Goal: Task Accomplishment & Management: Manage account settings

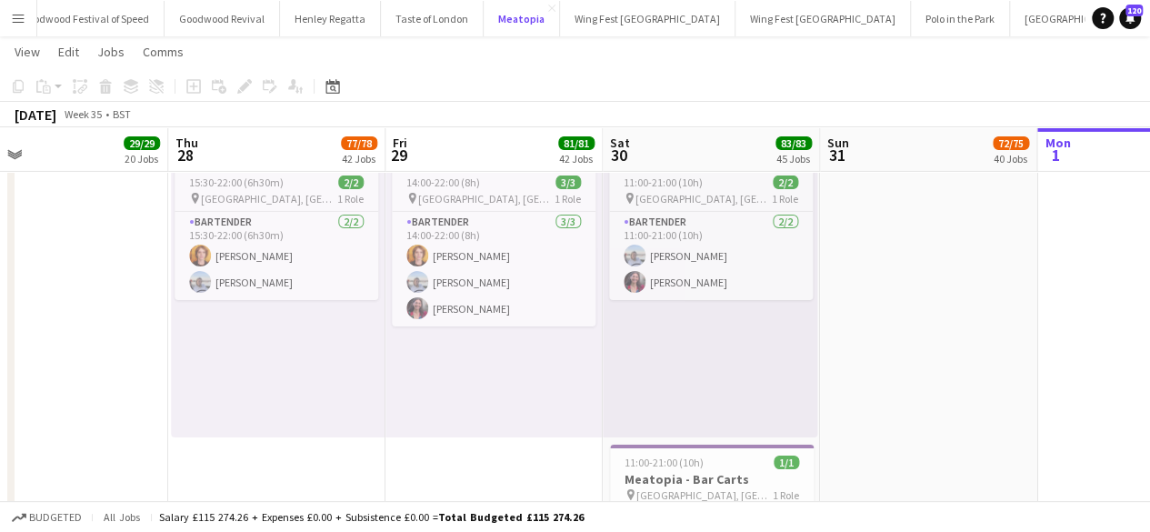
scroll to position [9985, 0]
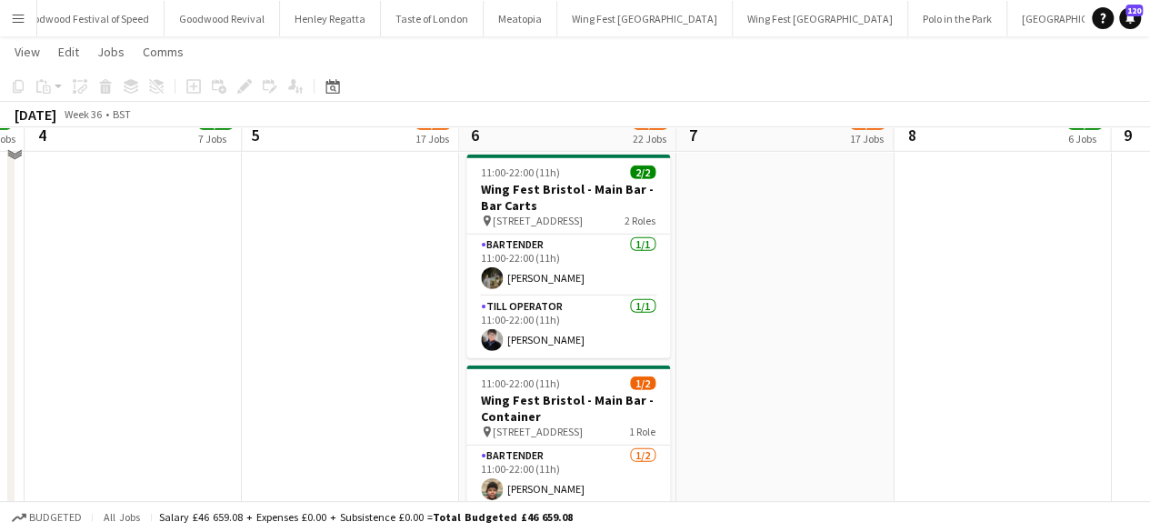
scroll to position [6166, 0]
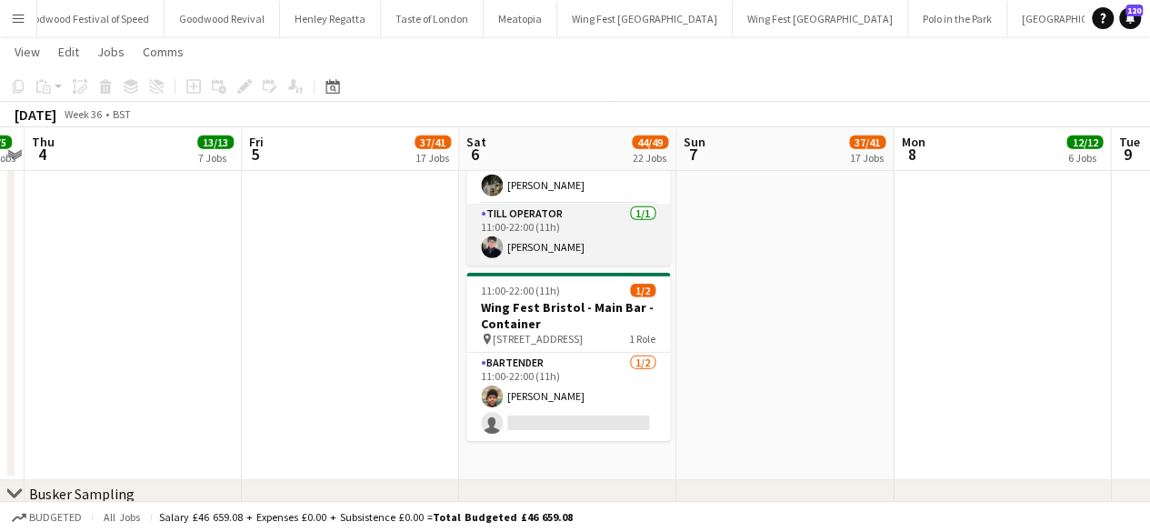
click at [540, 248] on app-card-role "Till Operator [DATE] 11:00-22:00 (11h) [PERSON_NAME]" at bounding box center [569, 235] width 204 height 62
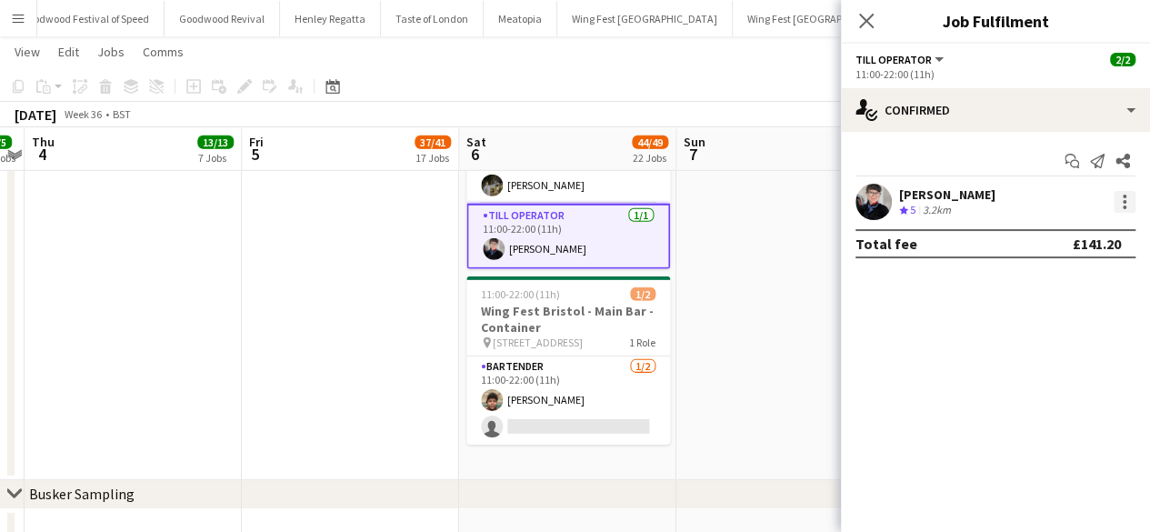
click at [1124, 203] on div at bounding box center [1125, 202] width 4 height 4
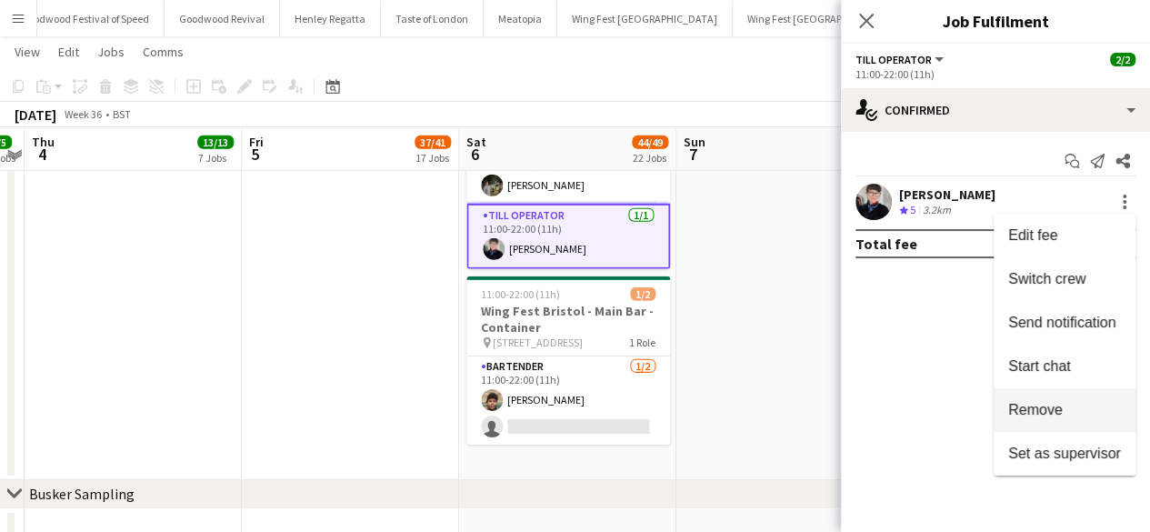
click at [1050, 414] on span "Remove" at bounding box center [1035, 409] width 55 height 15
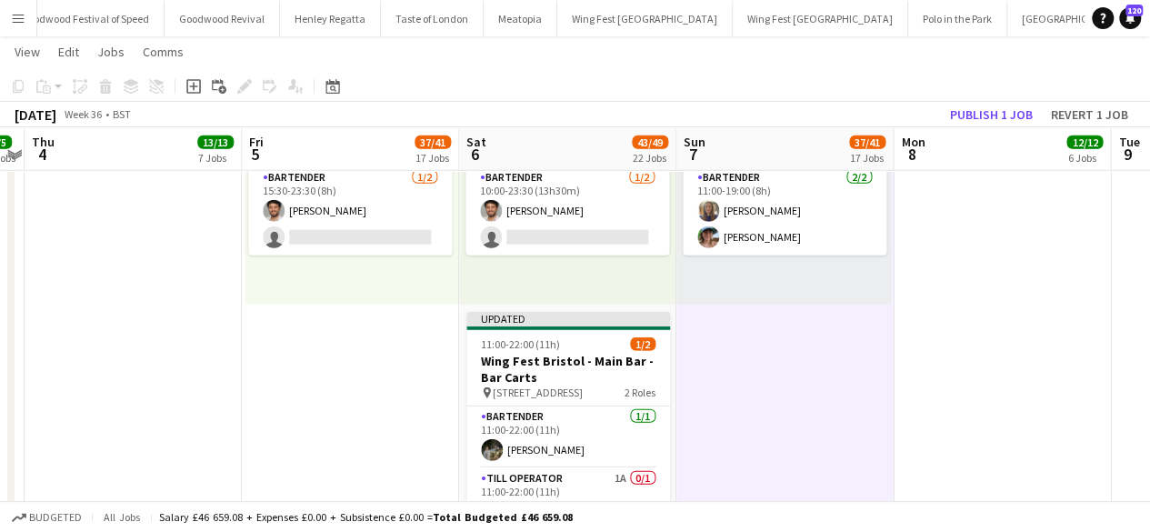
scroll to position [5915, 0]
click at [1015, 107] on button "Publish 1 job" at bounding box center [991, 115] width 97 height 24
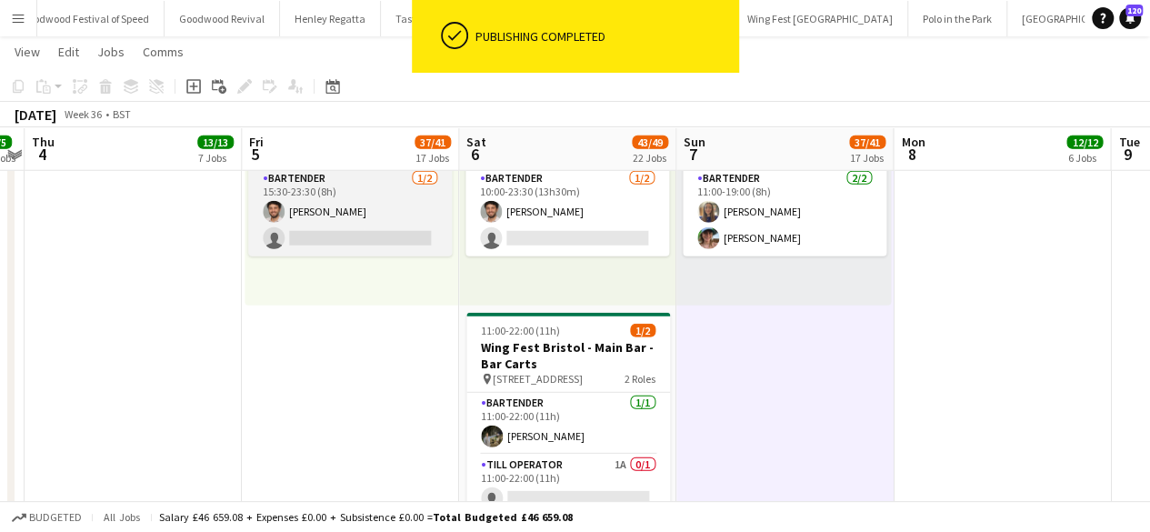
click at [328, 241] on app-card-role "Bartender [DATE] 15:30-23:30 (8h) [PERSON_NAME] single-neutral-actions" at bounding box center [350, 212] width 204 height 88
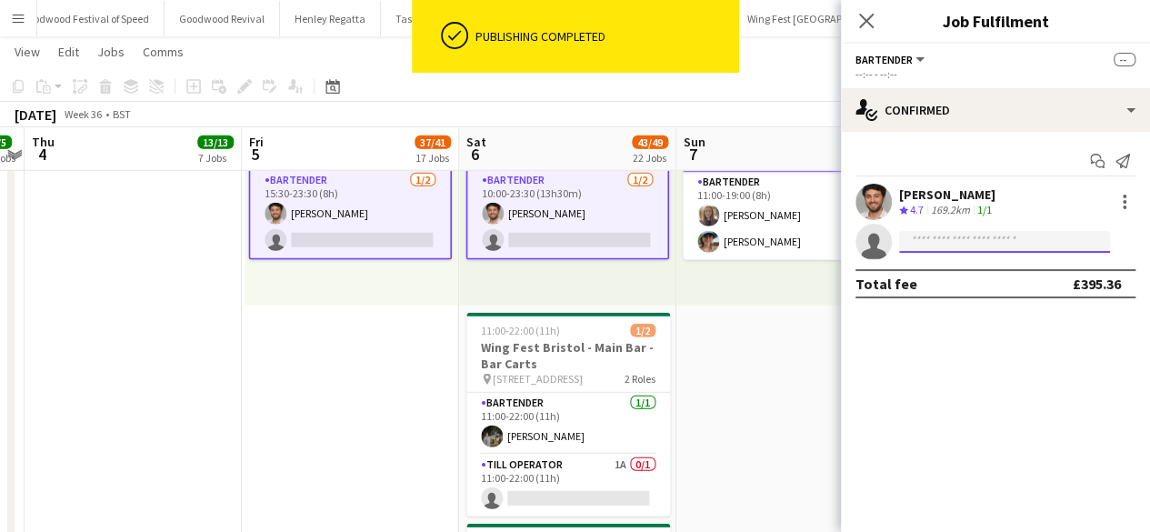
click at [955, 239] on input at bounding box center [1004, 242] width 211 height 22
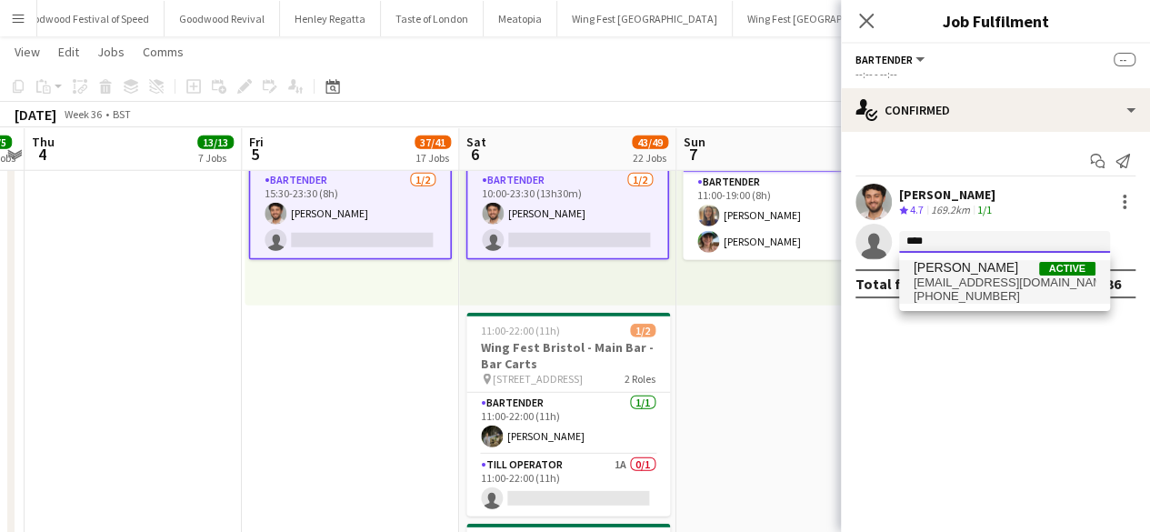
type input "****"
click at [955, 296] on span "[PHONE_NUMBER]" at bounding box center [1005, 296] width 182 height 15
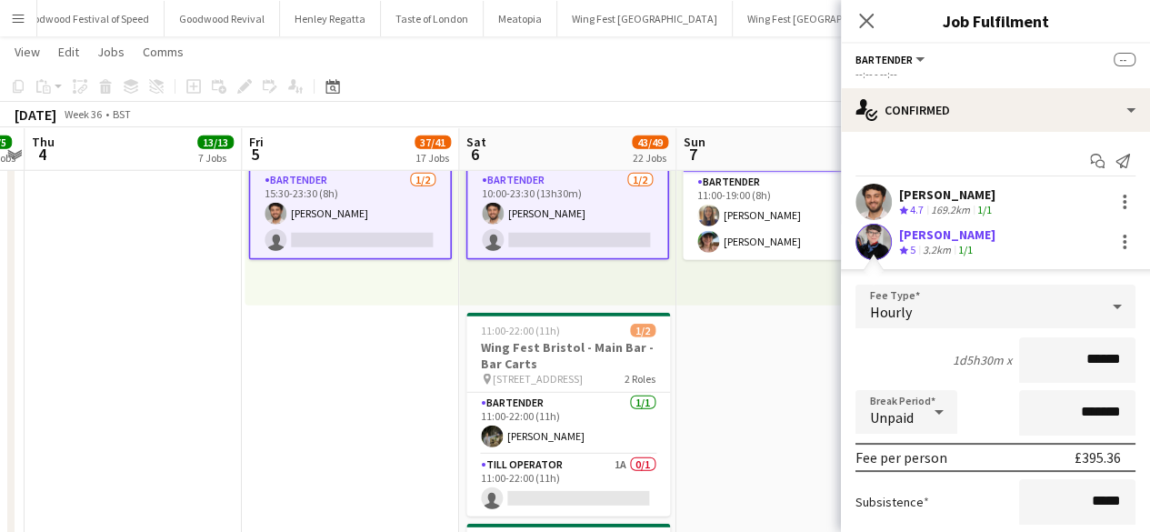
scroll to position [140, 0]
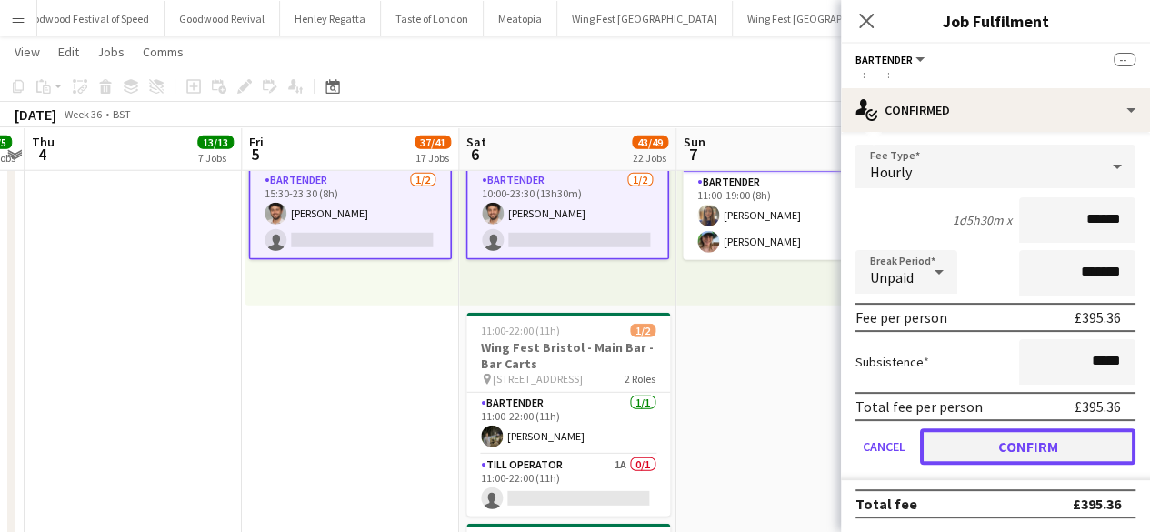
click at [985, 452] on button "Confirm" at bounding box center [1028, 446] width 216 height 36
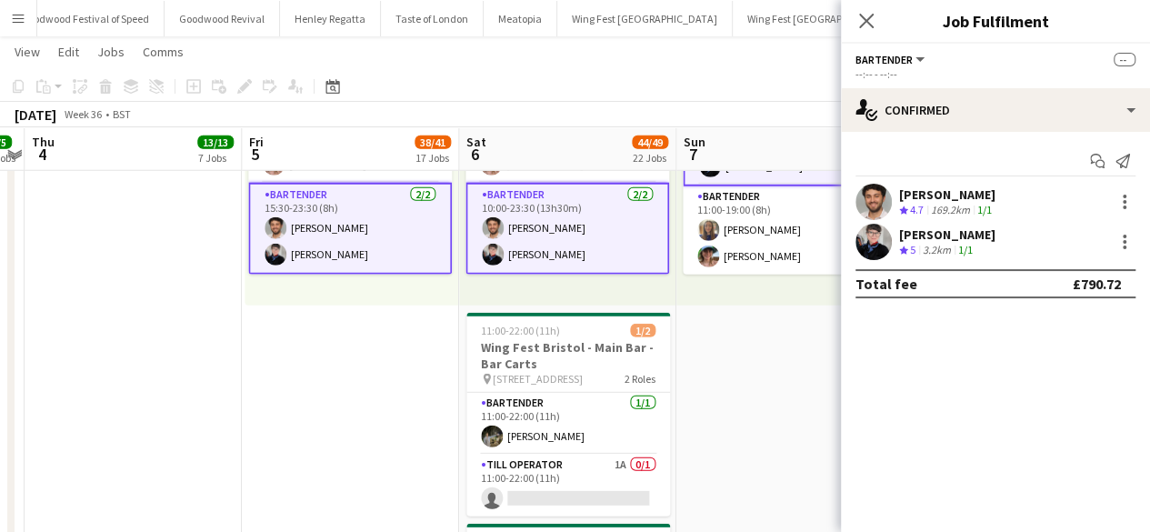
scroll to position [0, 0]
click at [795, 417] on app-date-cell "10:00-23:00 (13h) 2/2 pin The Pavillion 1, Bristol BS1 5JE, [GEOGRAPHIC_DATA] 2…" at bounding box center [785, 30] width 217 height 1402
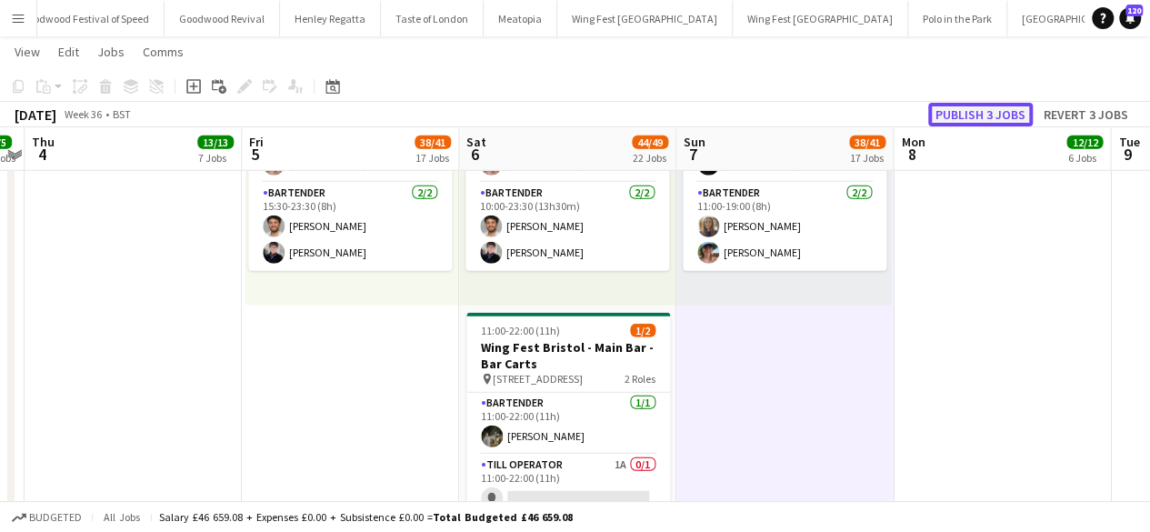
click at [967, 115] on button "Publish 3 jobs" at bounding box center [980, 115] width 105 height 24
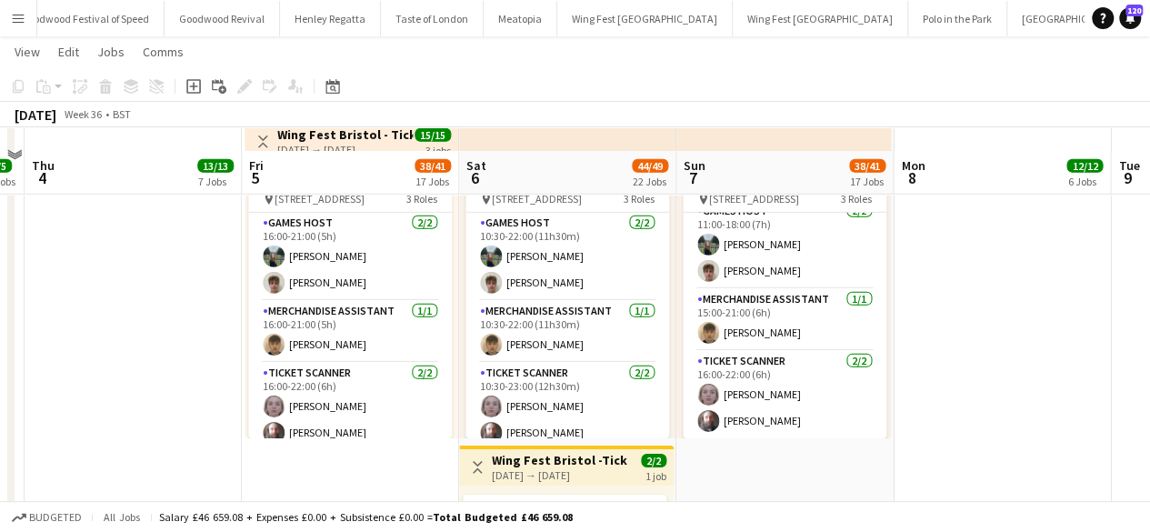
scroll to position [2741, 0]
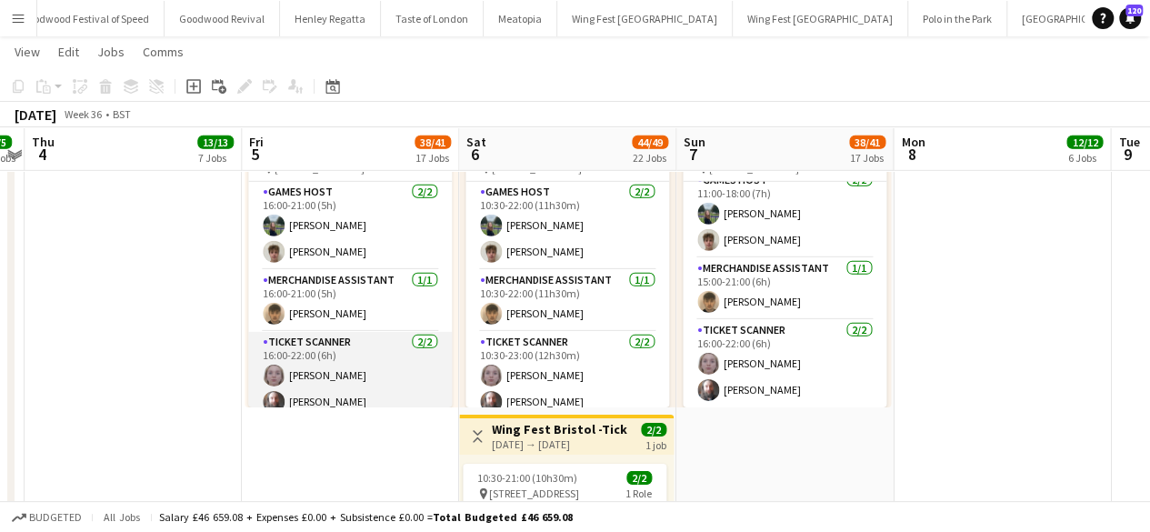
click at [306, 391] on app-card-role "Ticket Scanner [DATE] 16:00-22:00 (6h) [PERSON_NAME] [PERSON_NAME]" at bounding box center [350, 376] width 204 height 88
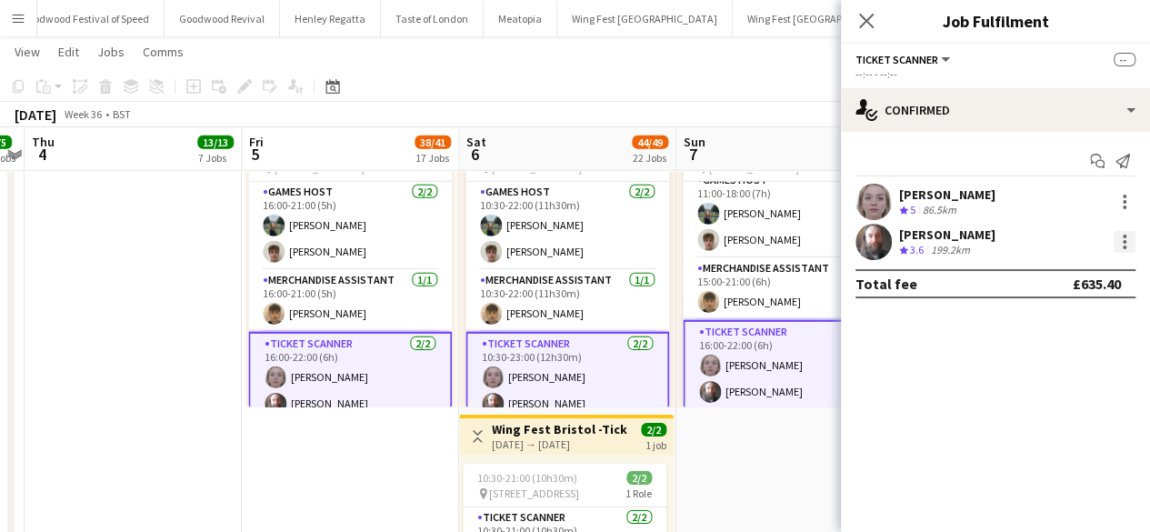
click at [1125, 239] on div at bounding box center [1125, 242] width 22 height 22
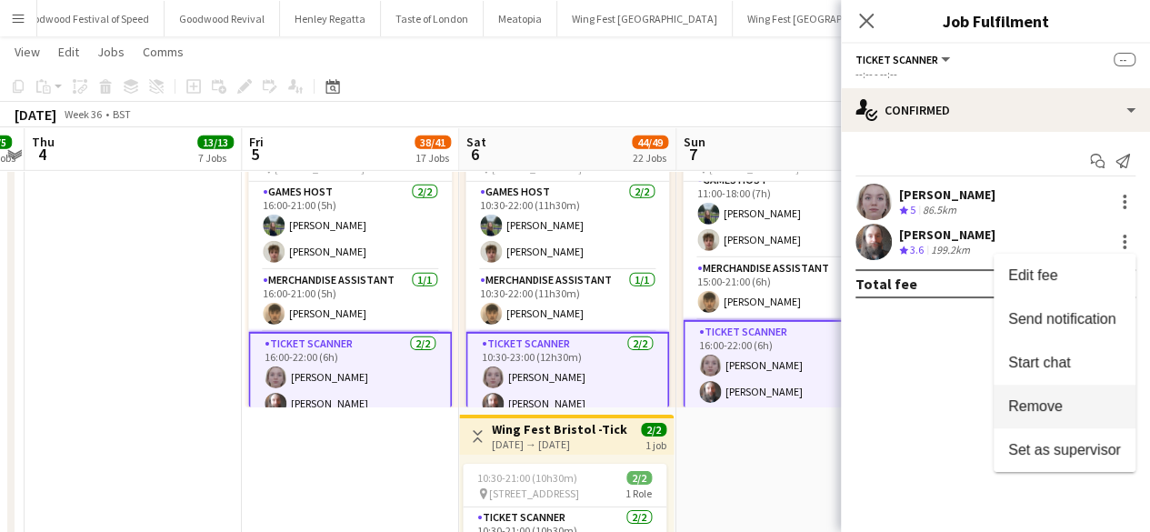
click at [1044, 410] on span "Remove" at bounding box center [1035, 405] width 55 height 15
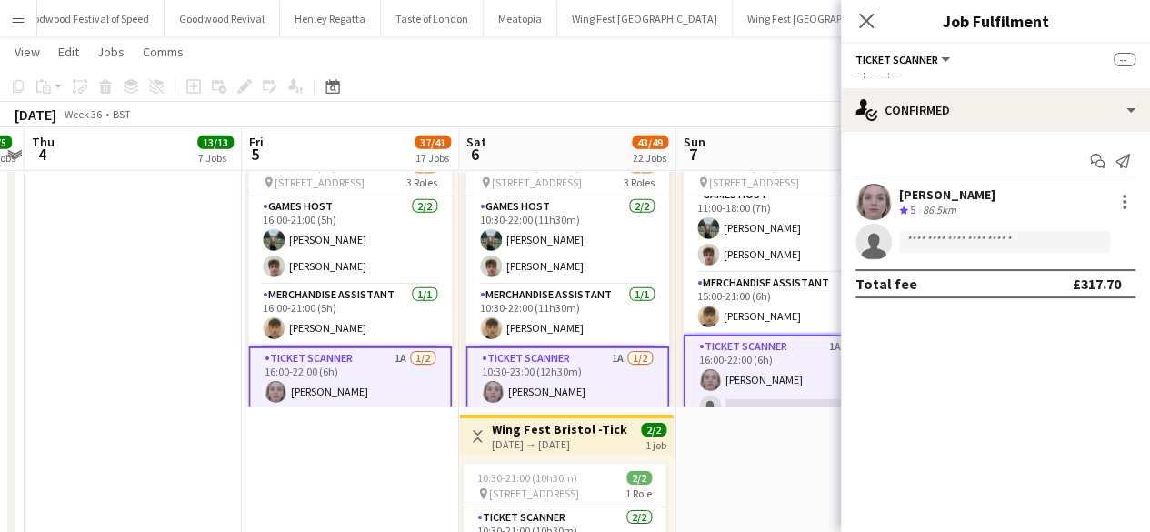
click at [745, 495] on app-date-cell "10:00-23:00 (13h) 2/2 pin The Pavillion 1, Bristol BS1 5JE, [GEOGRAPHIC_DATA] 2…" at bounding box center [785, 248] width 217 height 984
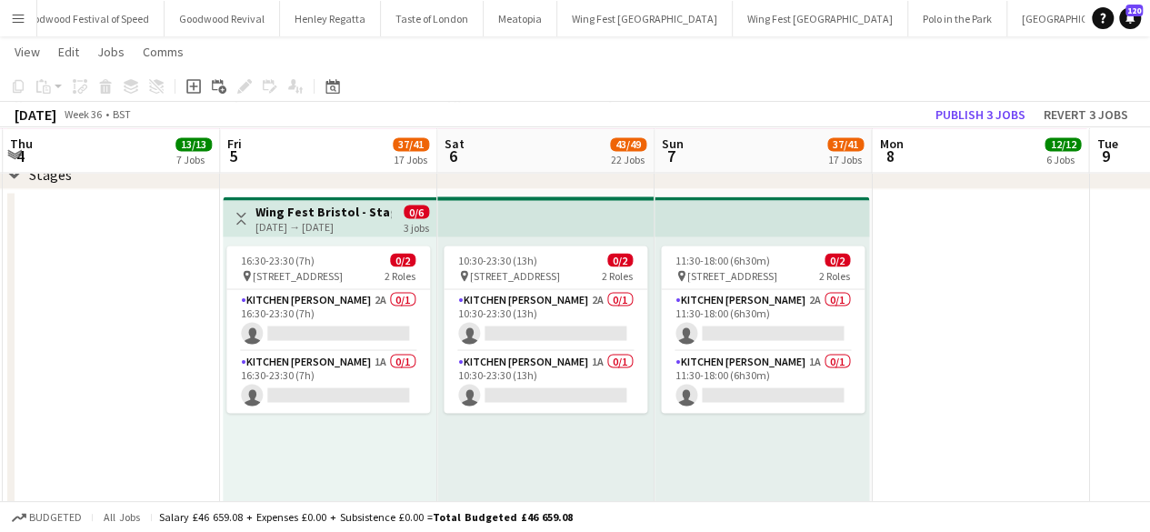
scroll to position [1620, 0]
click at [988, 102] on div "[DATE] Week 36 • BST Publish 3 jobs Revert 3 jobs" at bounding box center [575, 114] width 1150 height 25
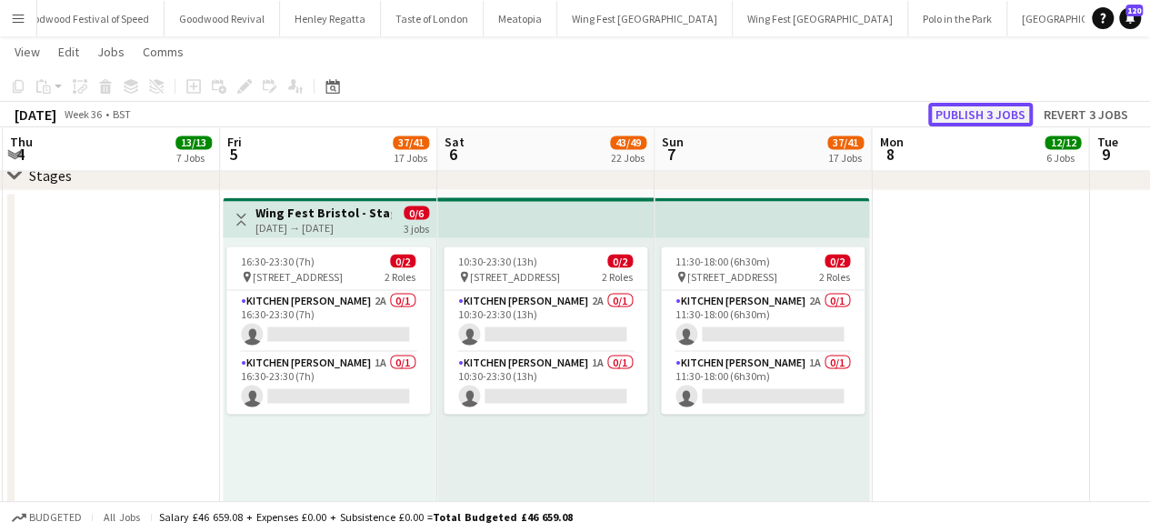
click at [976, 115] on button "Publish 3 jobs" at bounding box center [980, 115] width 105 height 24
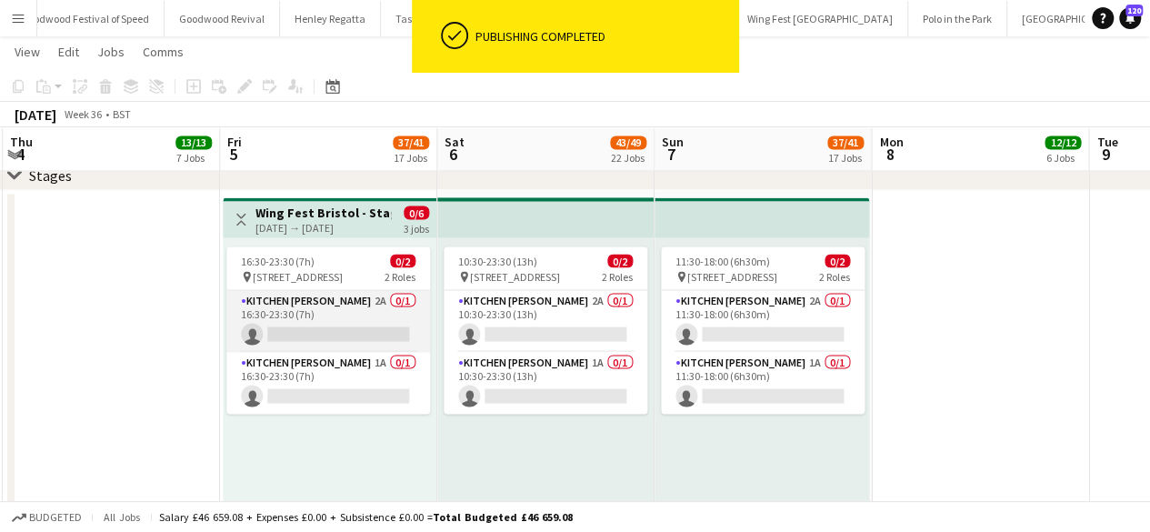
click at [316, 330] on app-card-role "Kitchen [PERSON_NAME] 2A 0/1 16:30-23:30 (7h) single-neutral-actions" at bounding box center [328, 321] width 204 height 62
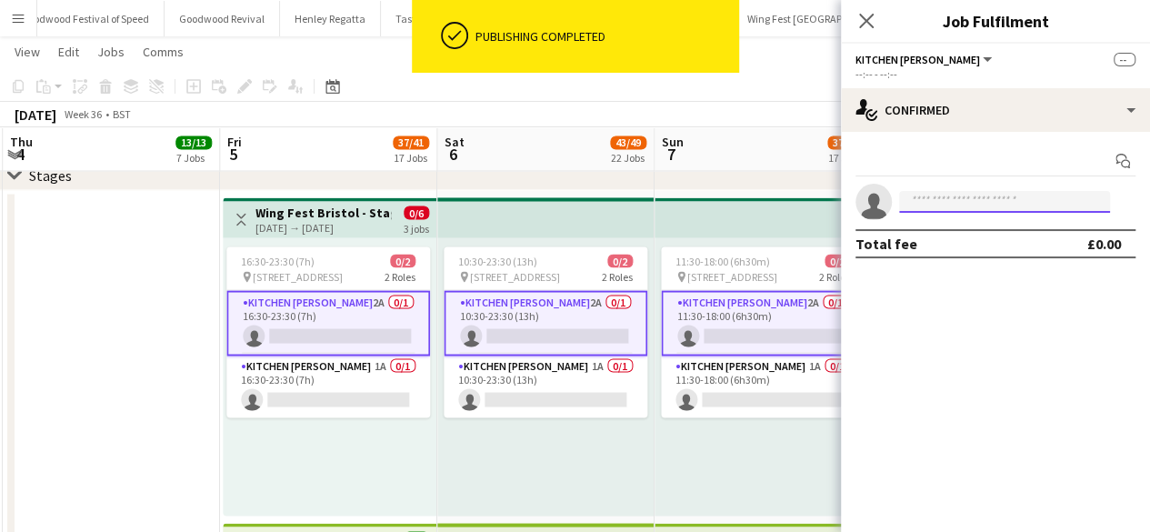
click at [926, 203] on input at bounding box center [1004, 202] width 211 height 22
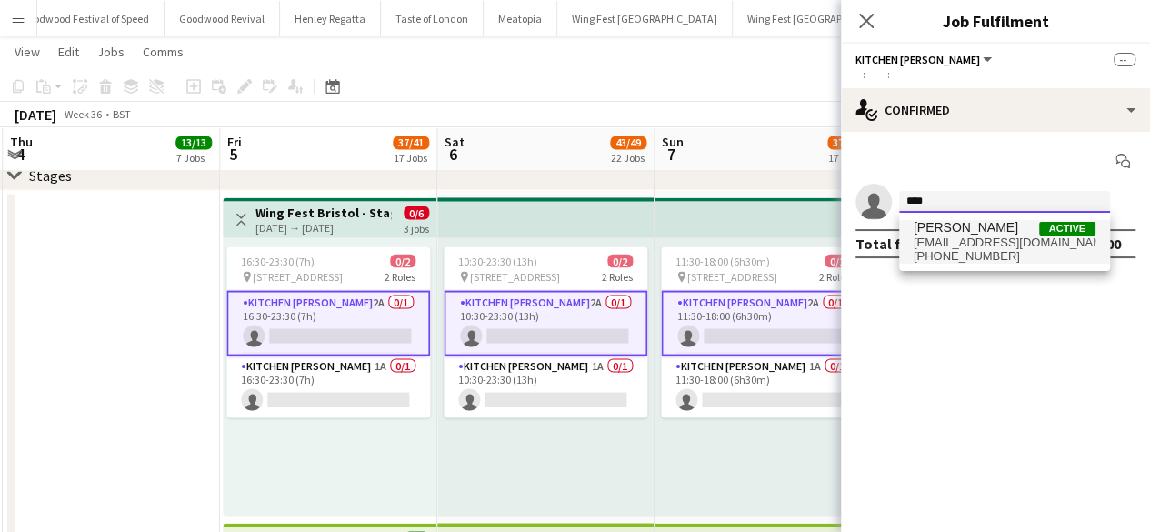
type input "****"
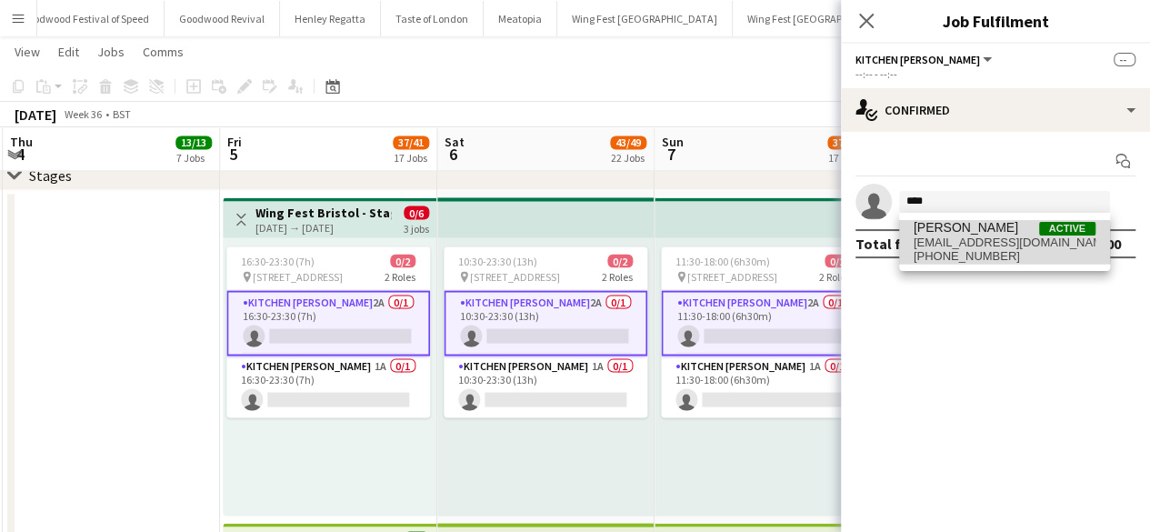
click at [957, 245] on span "[EMAIL_ADDRESS][DOMAIN_NAME]" at bounding box center [1005, 243] width 182 height 15
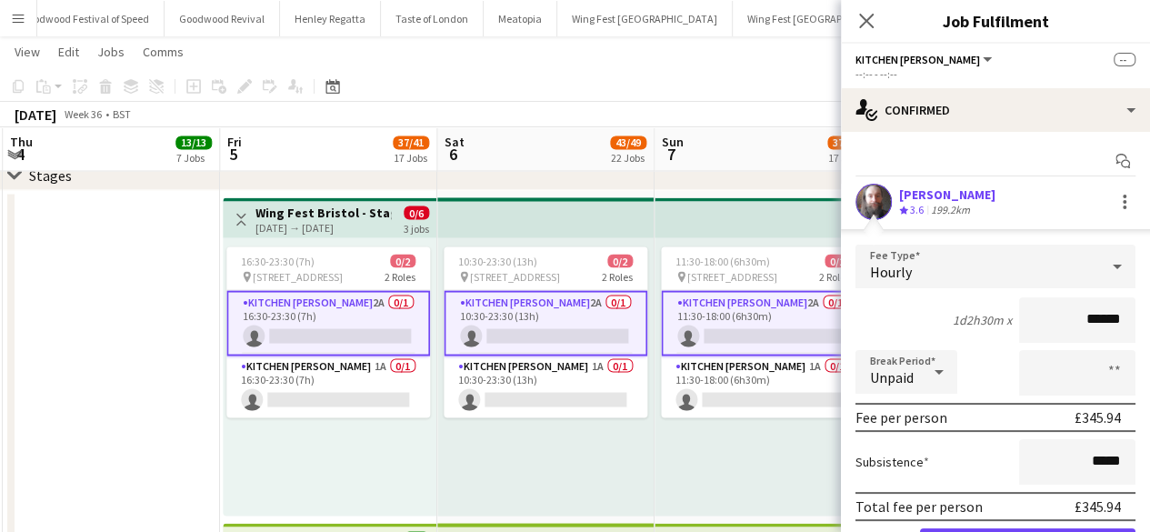
scroll to position [100, 0]
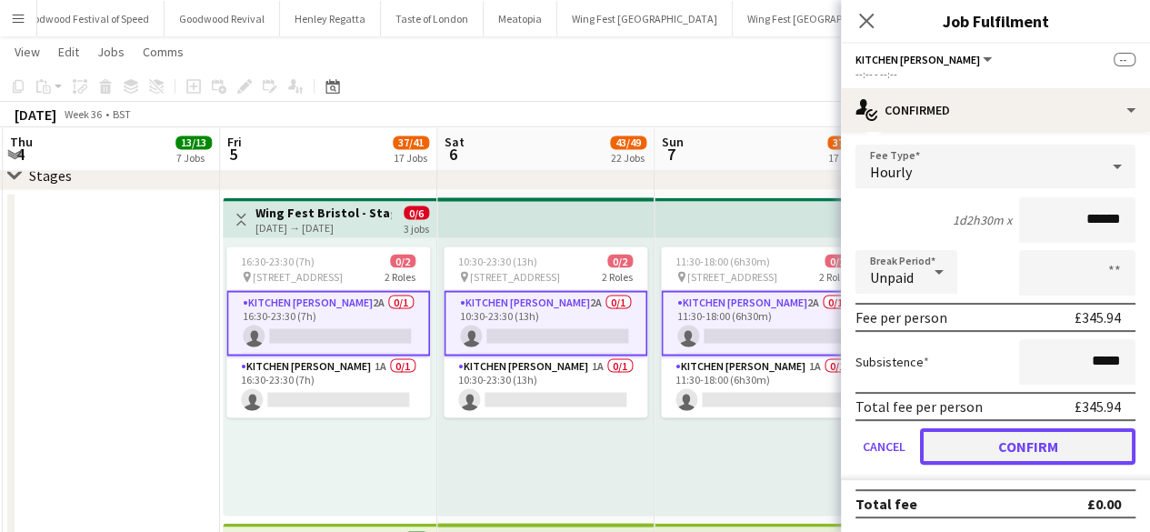
click at [974, 446] on button "Confirm" at bounding box center [1028, 446] width 216 height 36
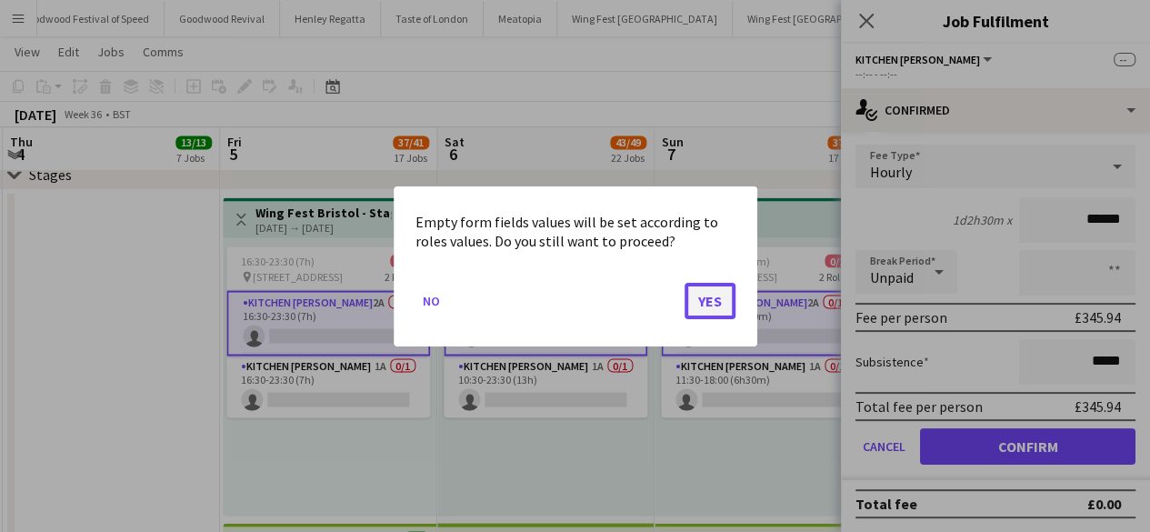
click at [709, 303] on button "Yes" at bounding box center [710, 300] width 51 height 36
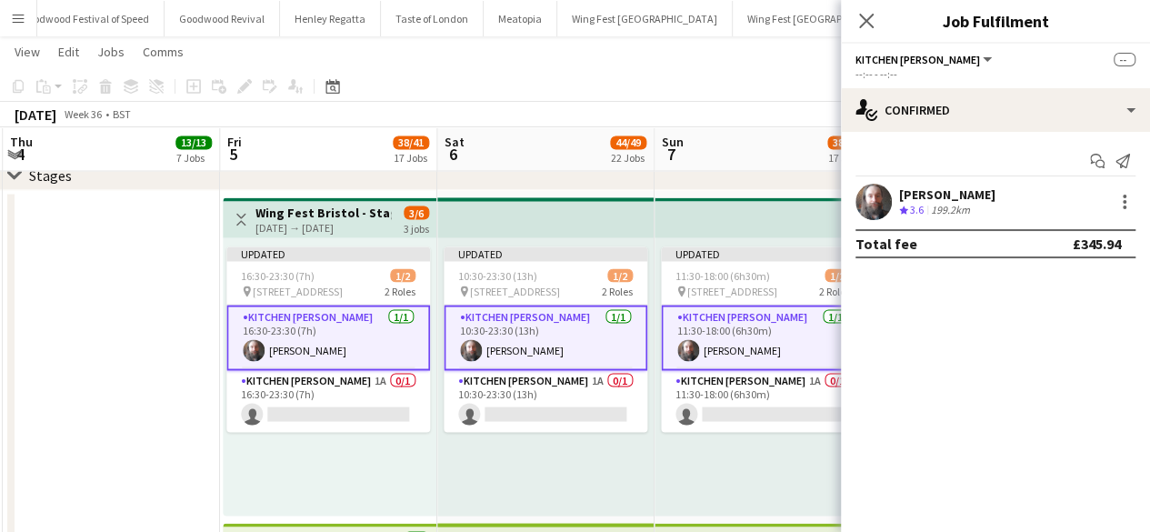
click at [675, 460] on div "Updated 11:30-18:00 (6h30m) 1/2 pin The Pavillion 1, Bristol BS1 5JE, [GEOGRAPH…" at bounding box center [762, 376] width 215 height 278
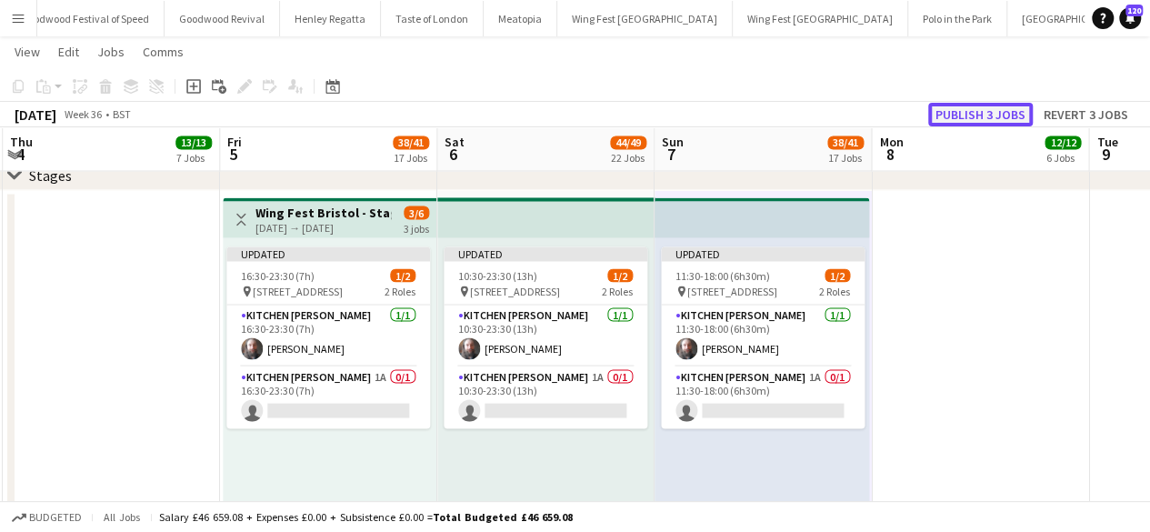
click at [962, 105] on button "Publish 3 jobs" at bounding box center [980, 115] width 105 height 24
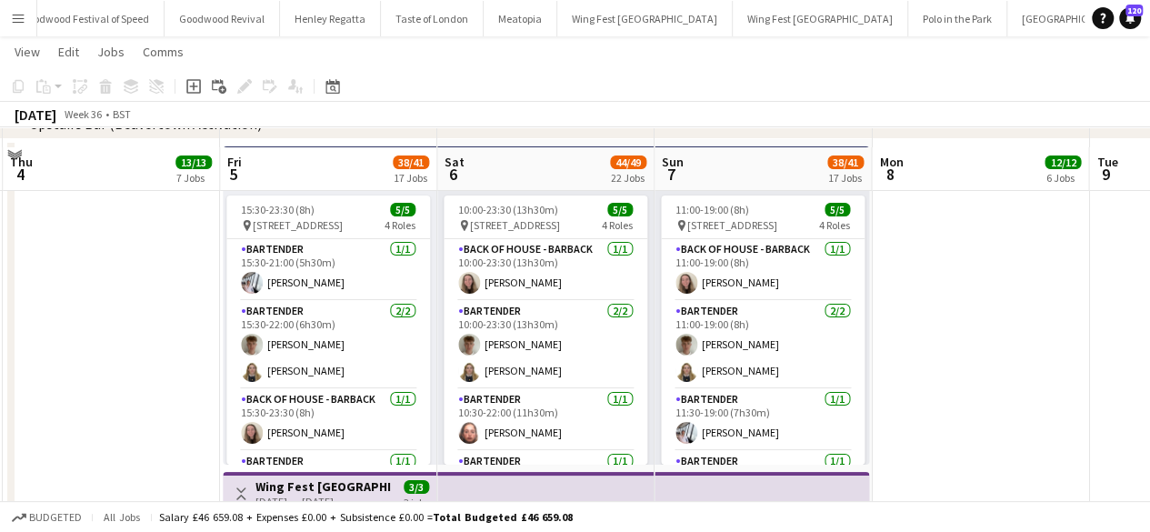
scroll to position [3391, 0]
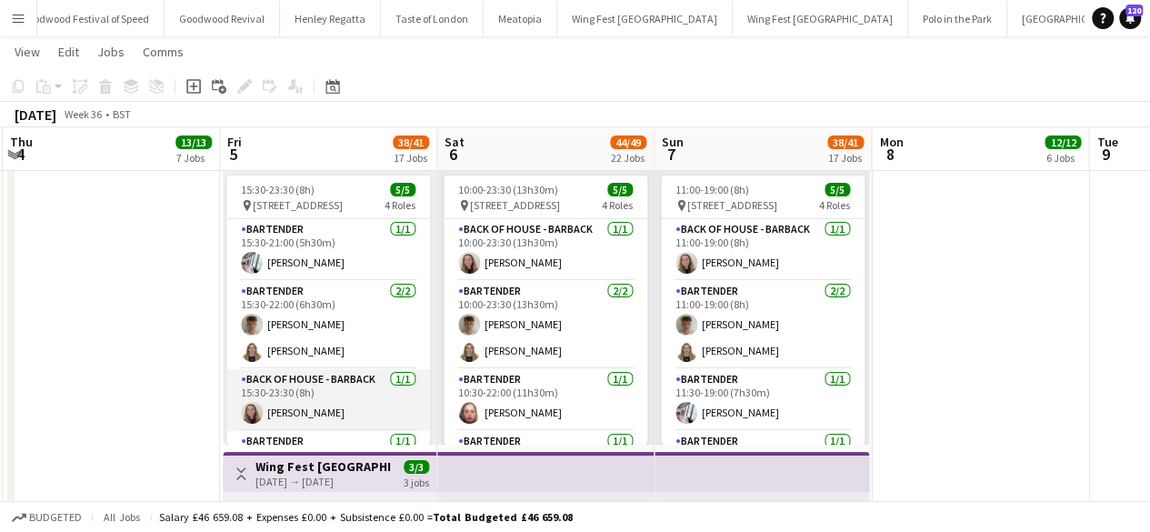
click at [296, 404] on app-card-role "Back of House - Barback [DATE] 15:30-23:30 (8h) [PERSON_NAME]" at bounding box center [328, 400] width 204 height 62
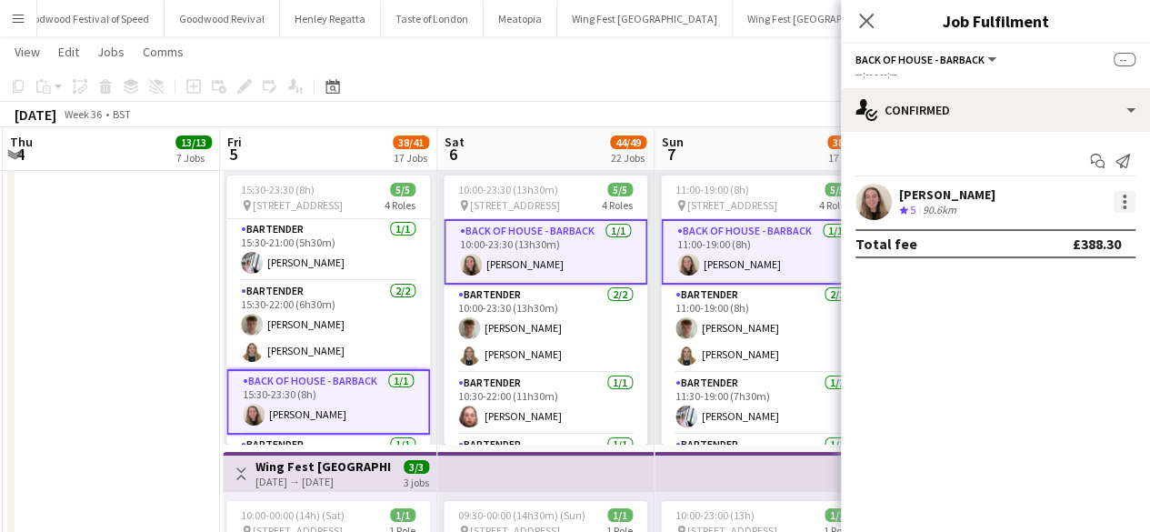
click at [1123, 195] on div at bounding box center [1125, 197] width 4 height 4
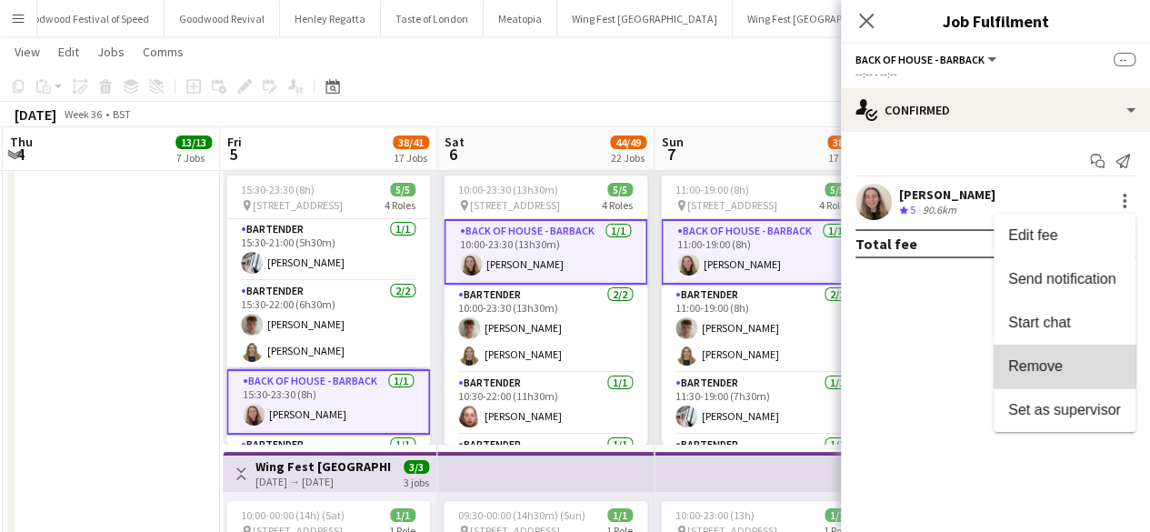
click at [1065, 365] on span "Remove" at bounding box center [1064, 366] width 113 height 16
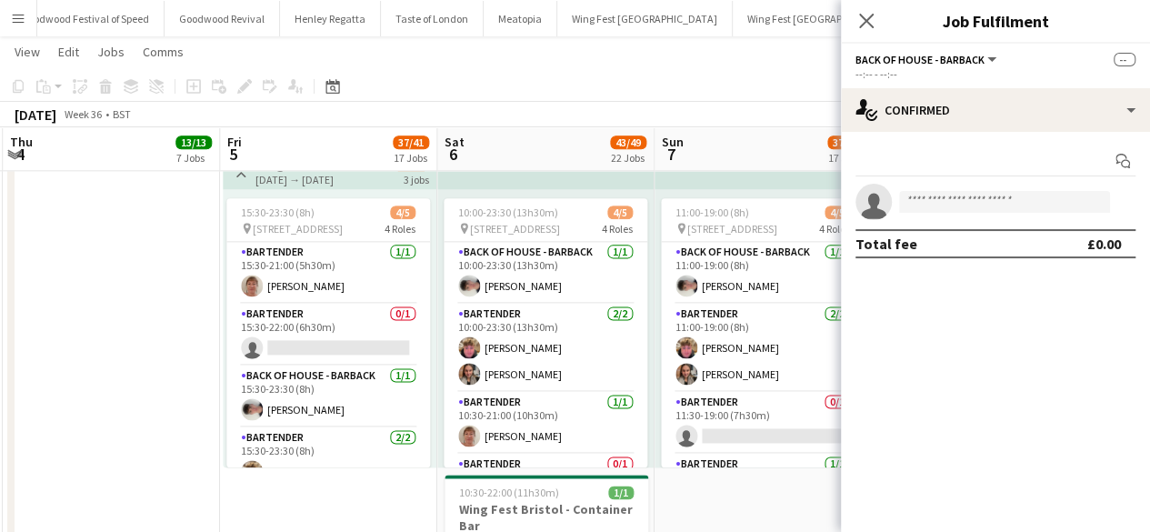
scroll to position [4561, 0]
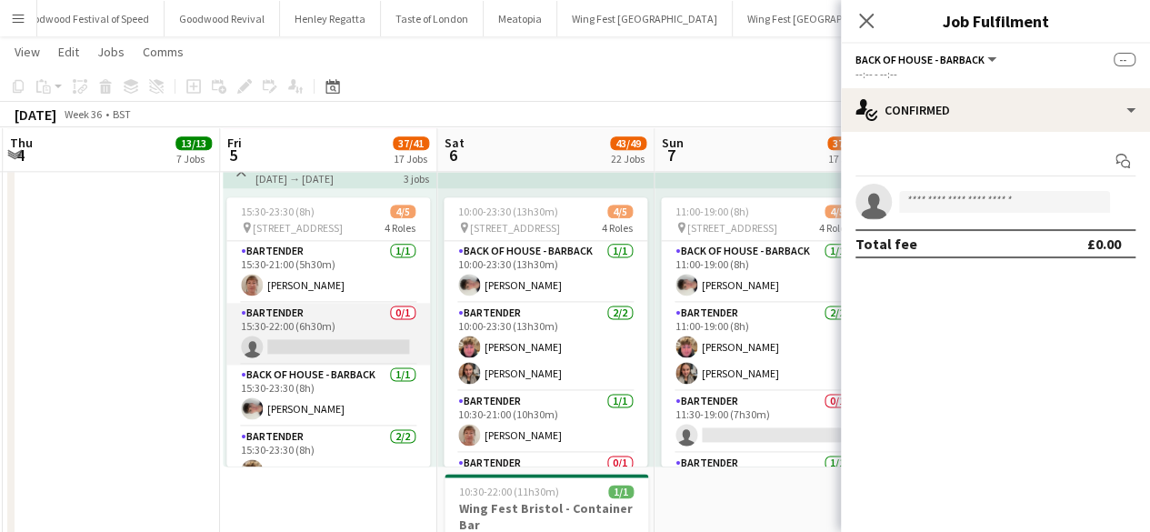
click at [320, 339] on app-card-role "Bartender 0/1 15:30-22:00 (6h30m) single-neutral-actions" at bounding box center [328, 334] width 204 height 62
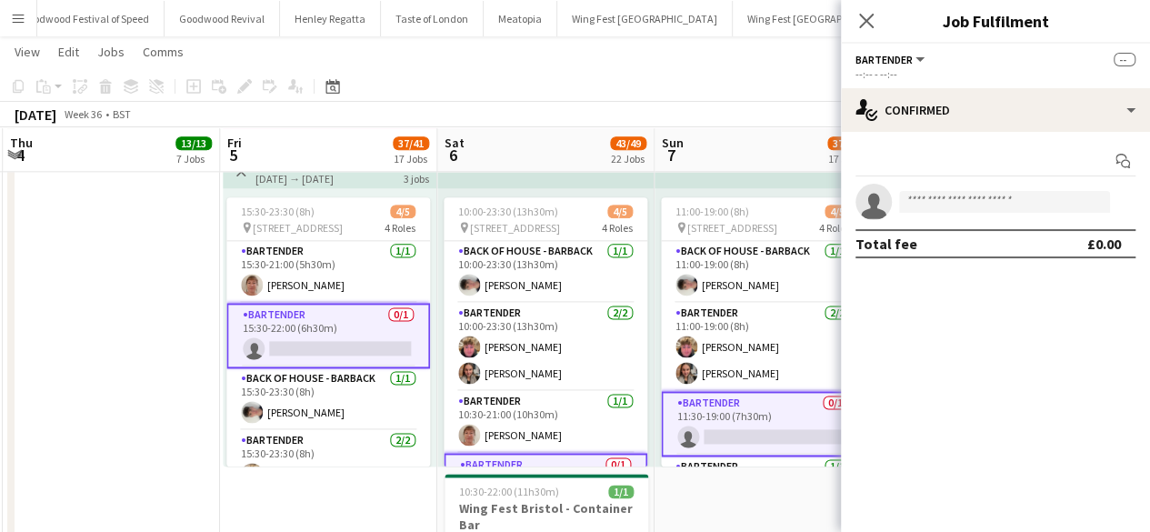
scroll to position [62, 0]
click at [969, 206] on input at bounding box center [1004, 202] width 211 height 22
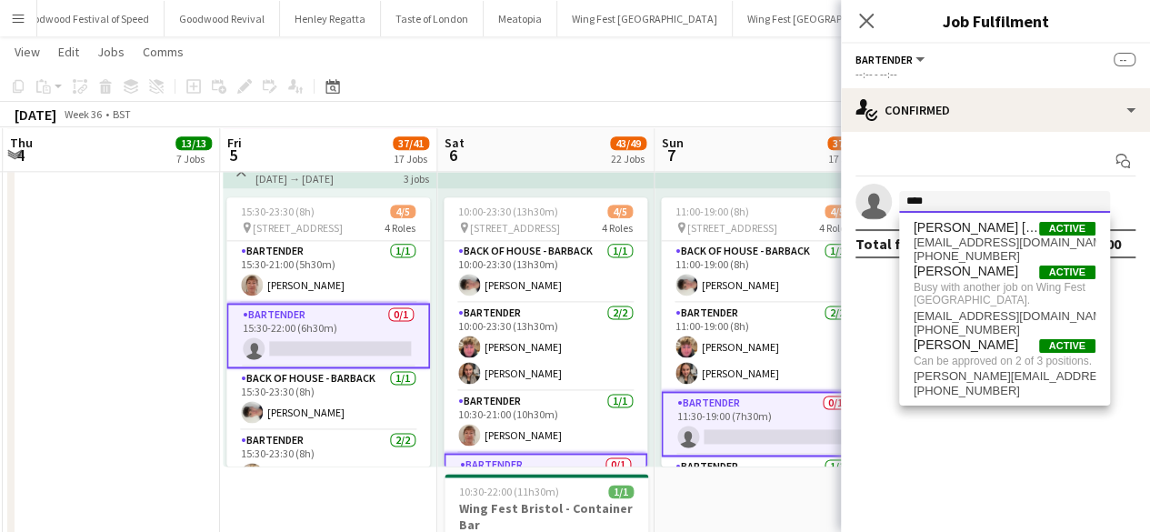
type input "****"
click at [771, 76] on app-toolbar "Copy Paste Paste Ctrl+V Paste with crew Ctrl+Shift+V Paste linked Job [GEOGRAPH…" at bounding box center [575, 86] width 1150 height 31
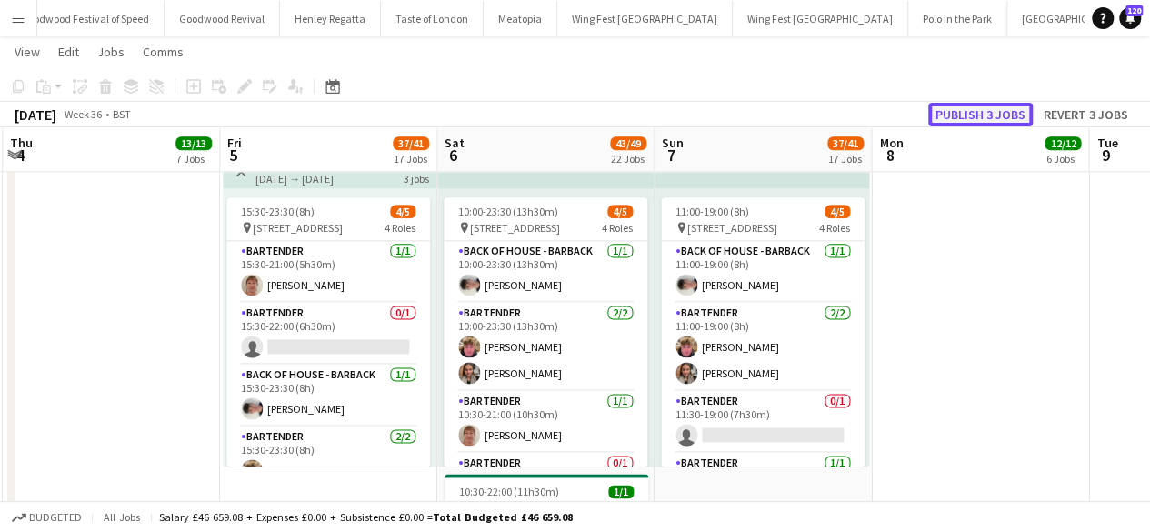
click at [951, 110] on button "Publish 3 jobs" at bounding box center [980, 115] width 105 height 24
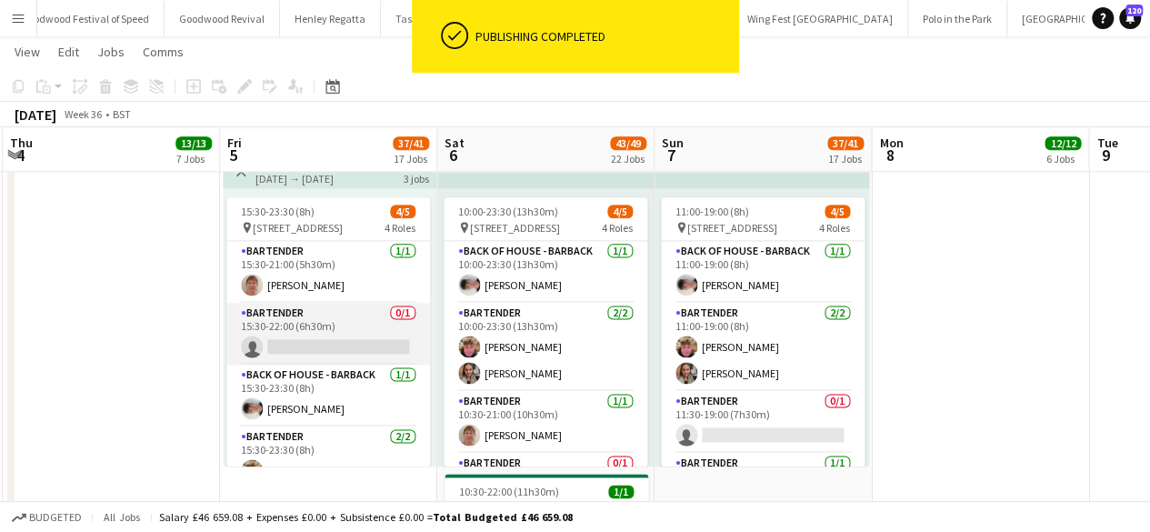
click at [338, 336] on app-card-role "Bartender 0/1 15:30-22:00 (6h30m) single-neutral-actions" at bounding box center [328, 334] width 204 height 62
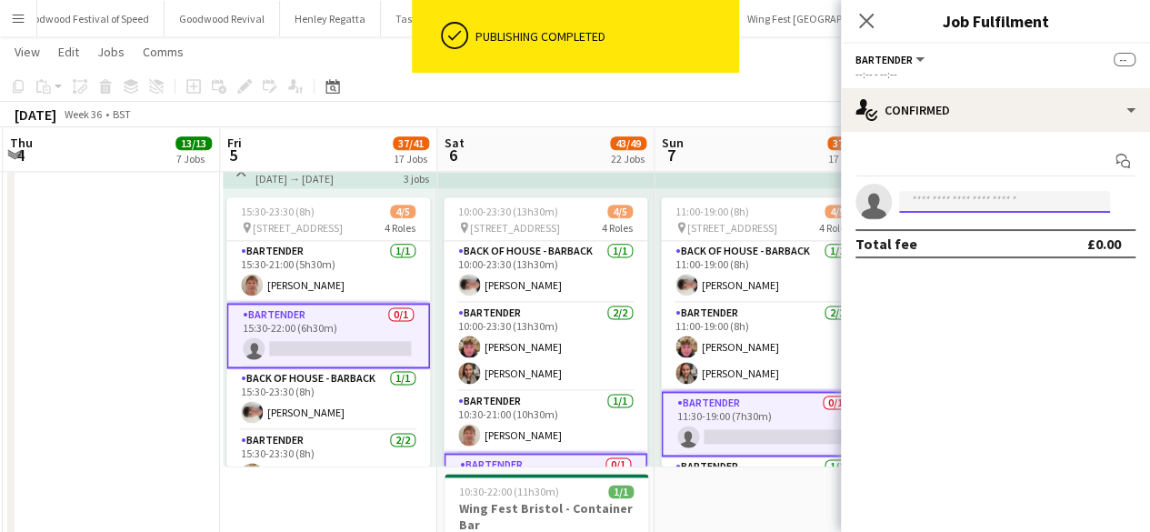
click at [962, 205] on input at bounding box center [1004, 202] width 211 height 22
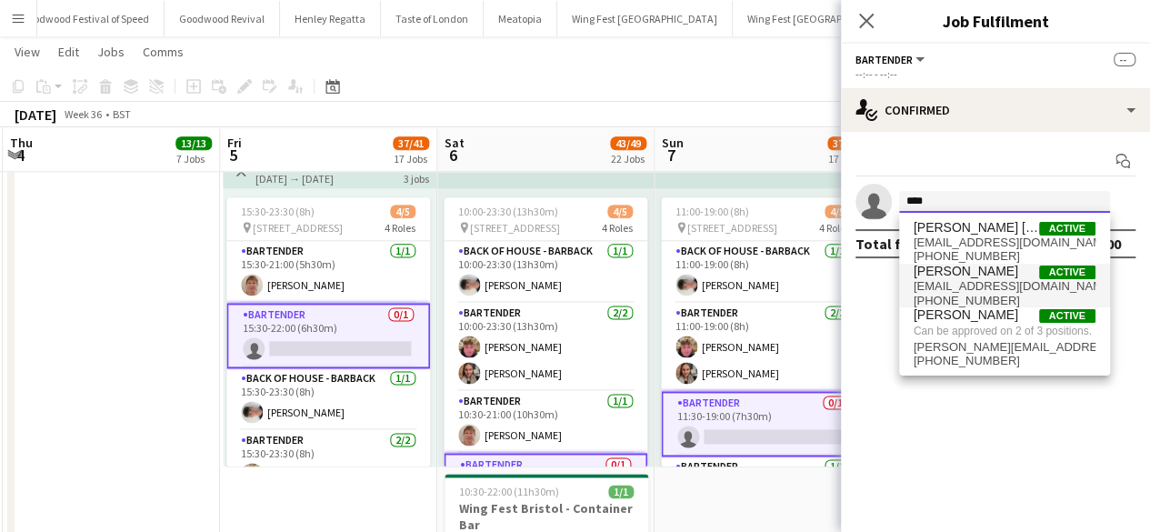
type input "****"
click at [978, 277] on span "[PERSON_NAME]" at bounding box center [966, 271] width 105 height 15
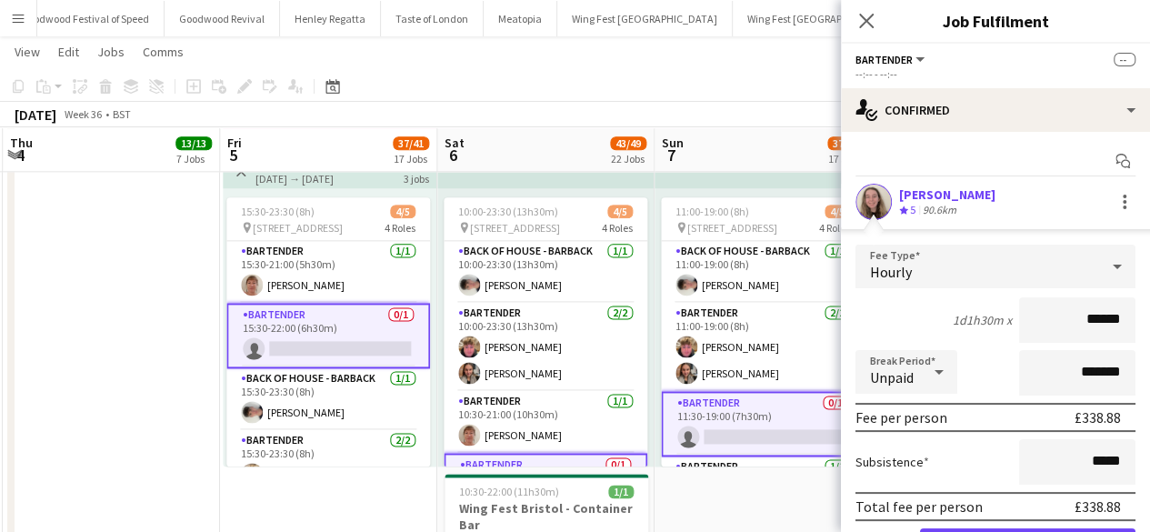
scroll to position [100, 0]
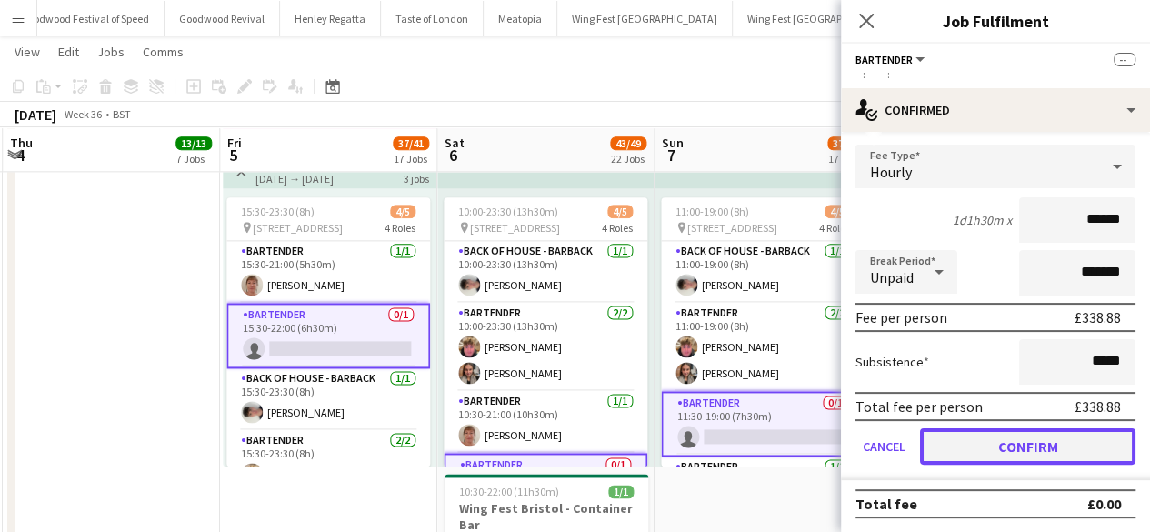
click at [985, 444] on button "Confirm" at bounding box center [1028, 446] width 216 height 36
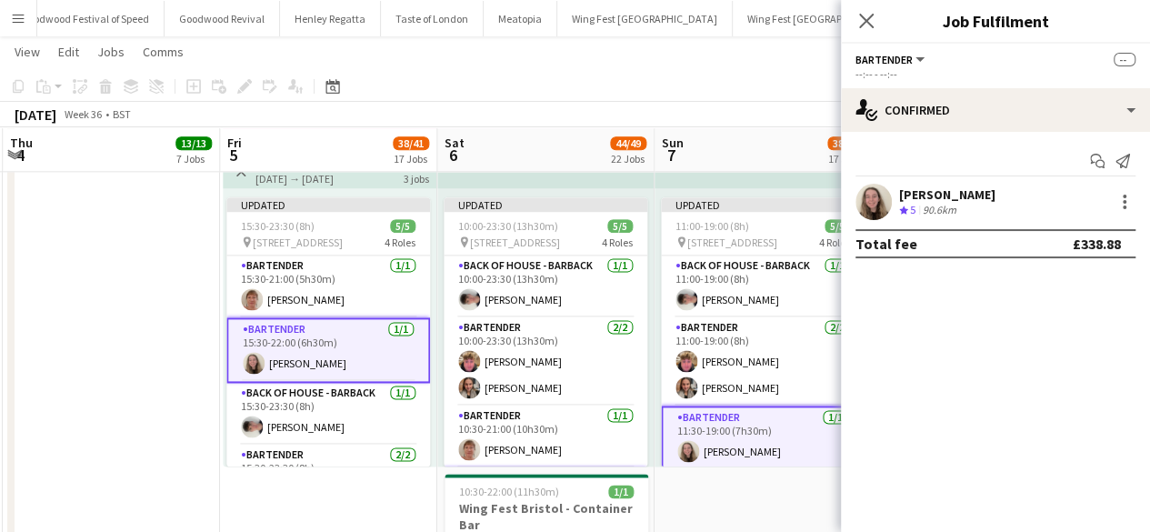
scroll to position [0, 0]
click at [809, 506] on app-date-cell "10:00-23:00 (13h) 1/1 pin The Pavillion 1, Bristol BS1 5JE, [GEOGRAPHIC_DATA] 1…" at bounding box center [763, 234] width 217 height 838
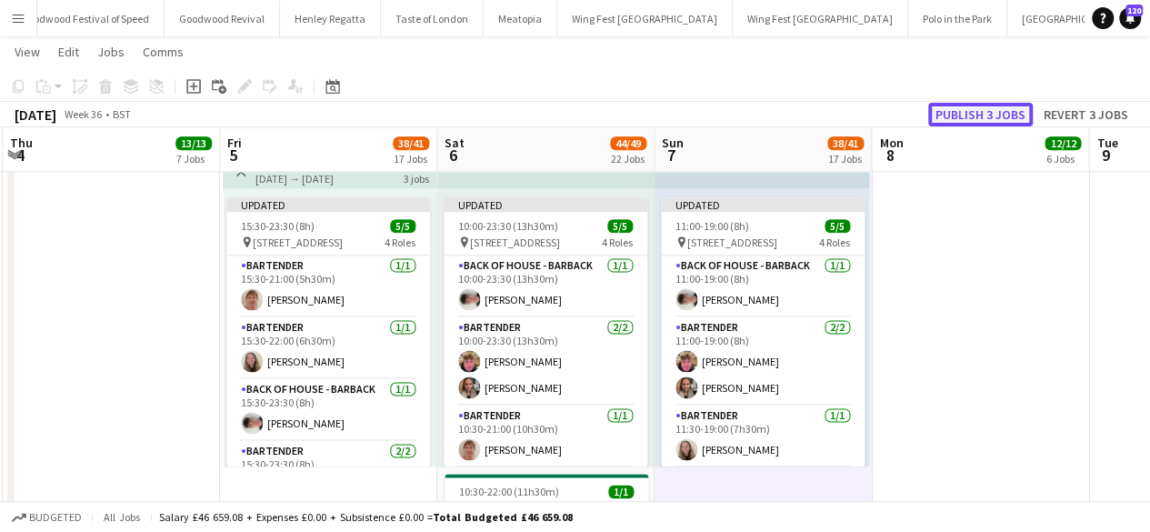
click at [938, 110] on button "Publish 3 jobs" at bounding box center [980, 115] width 105 height 24
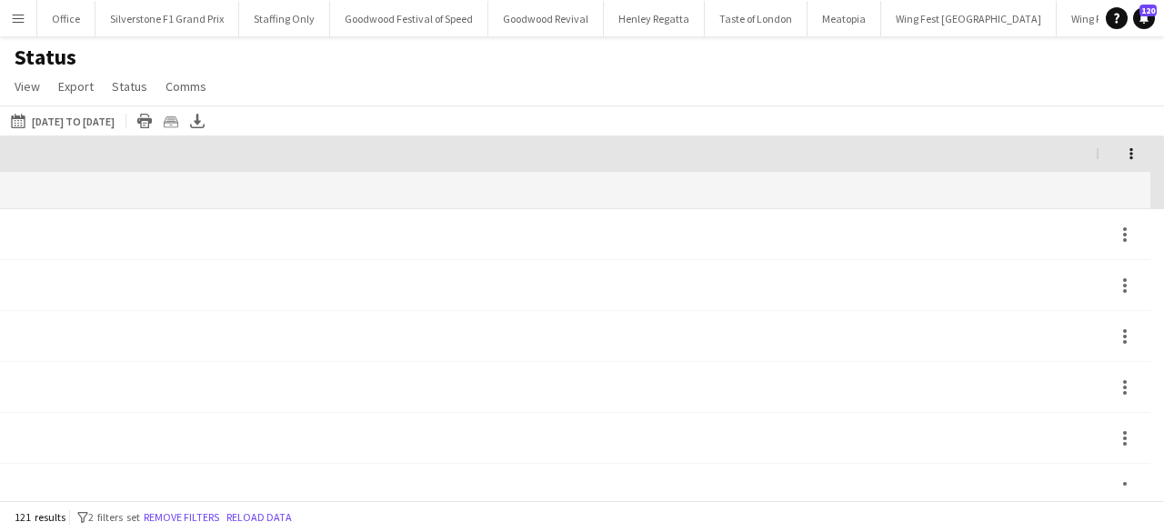
scroll to position [0, 2047]
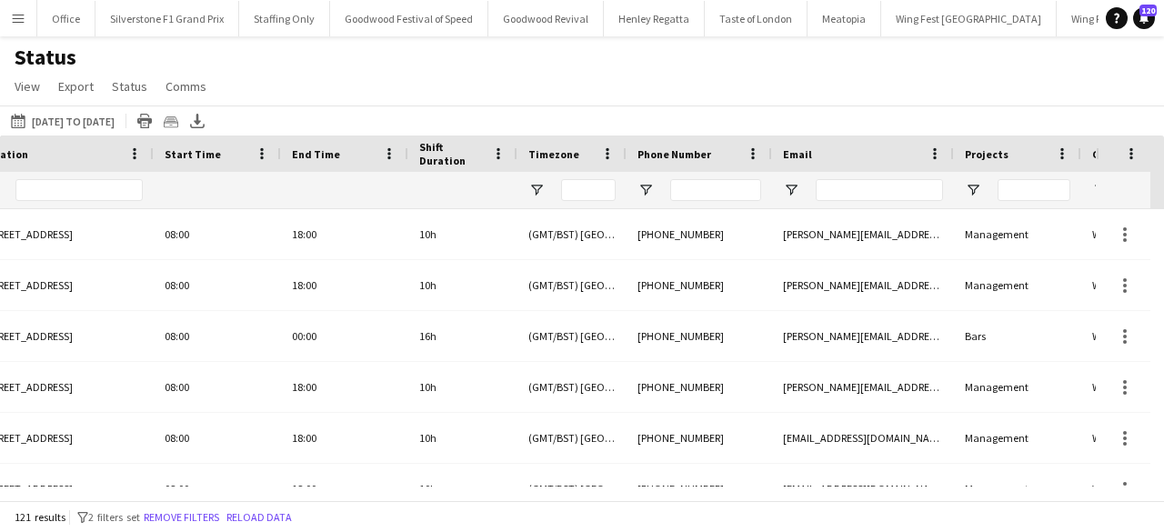
click at [18, 14] on app-icon "Menu" at bounding box center [18, 18] width 15 height 15
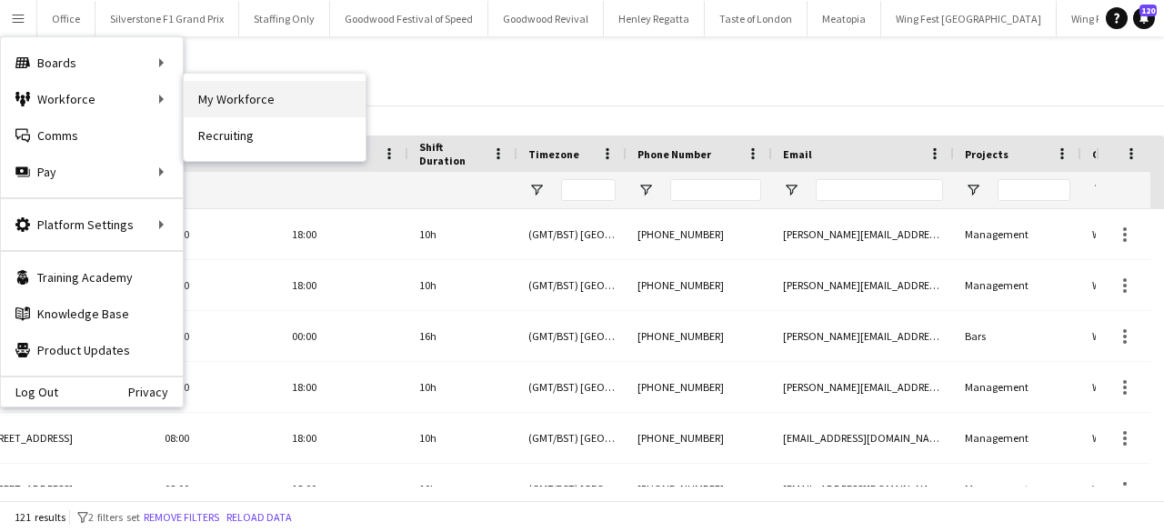
click at [231, 105] on link "My Workforce" at bounding box center [275, 99] width 182 height 36
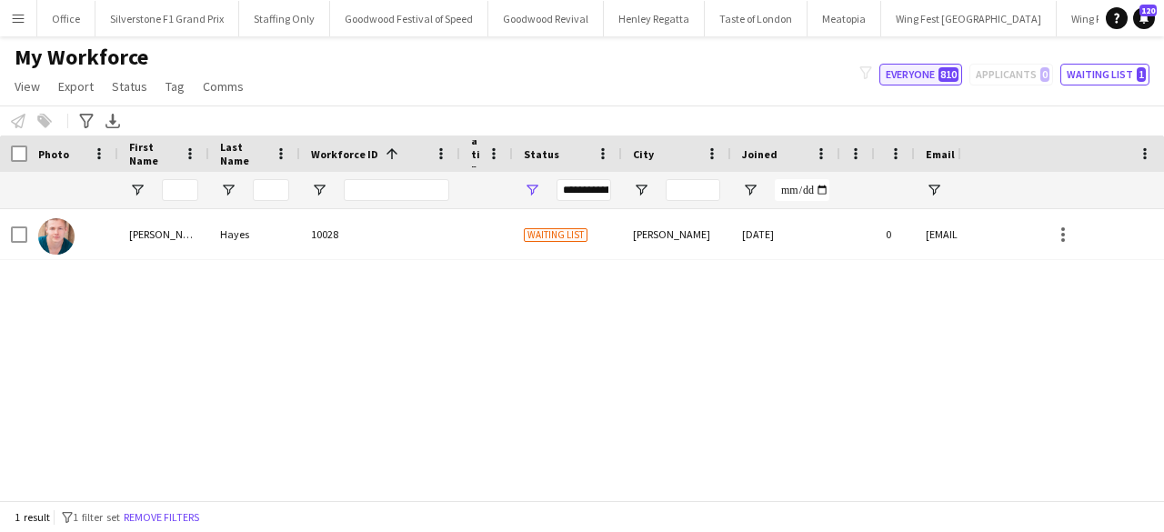
click at [922, 79] on button "Everyone 810" at bounding box center [920, 75] width 83 height 22
type input "**********"
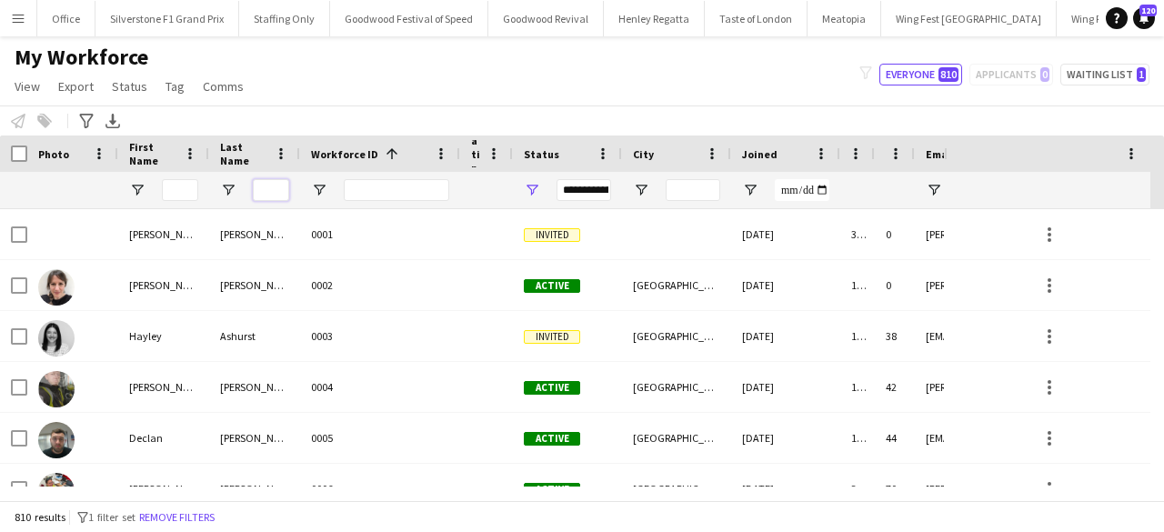
click at [271, 190] on input "Last Name Filter Input" at bounding box center [271, 190] width 36 height 22
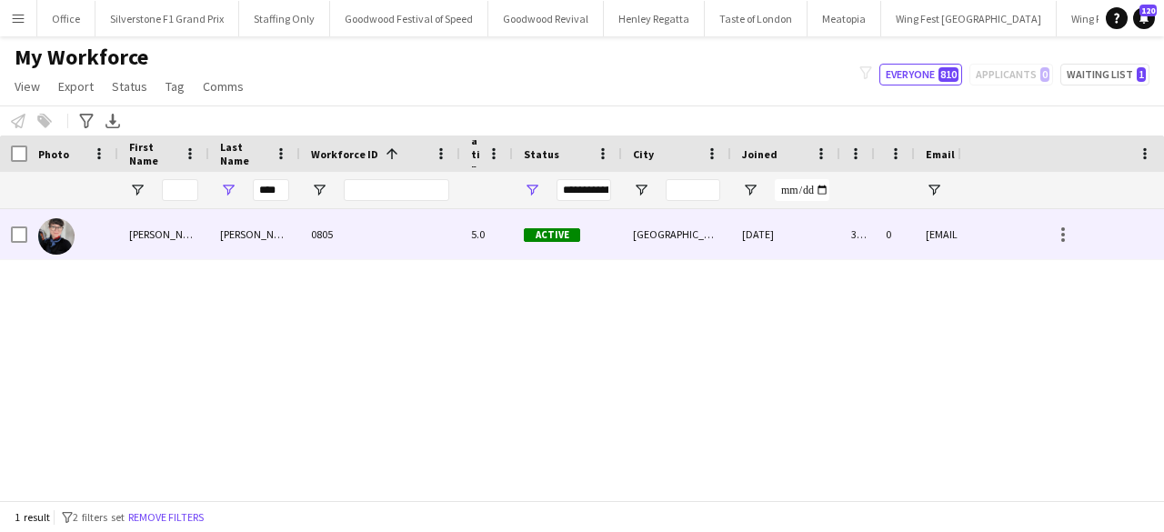
click at [238, 254] on div "Mackenzie" at bounding box center [254, 234] width 91 height 50
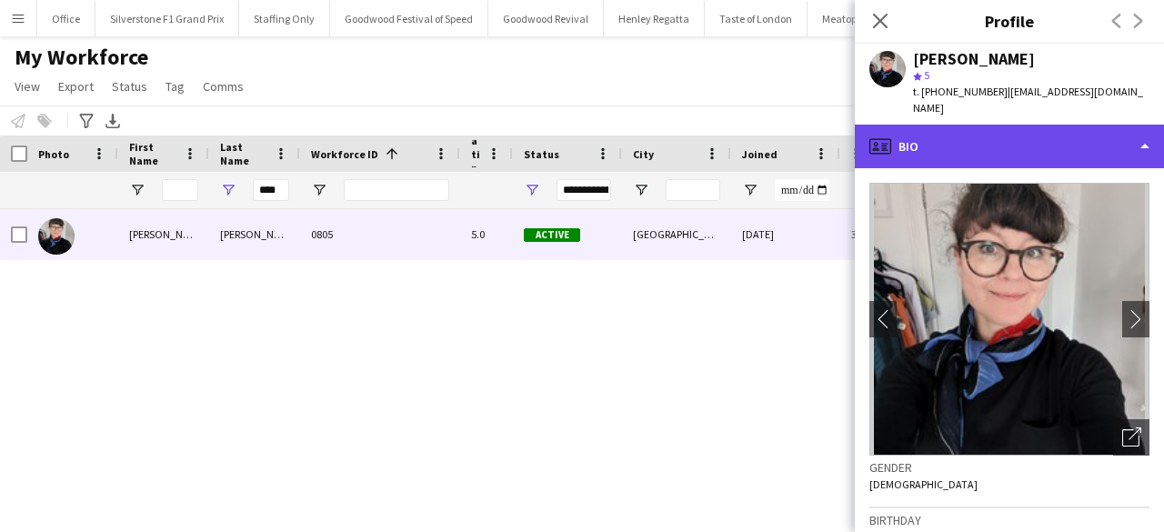
click at [982, 132] on div "profile Bio" at bounding box center [1009, 147] width 309 height 44
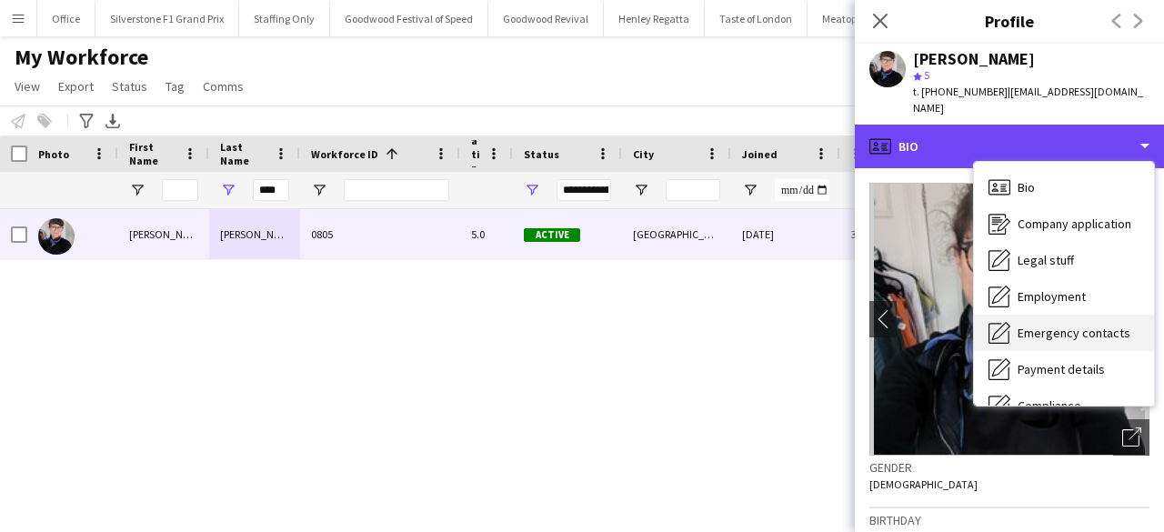
scroll to position [135, 0]
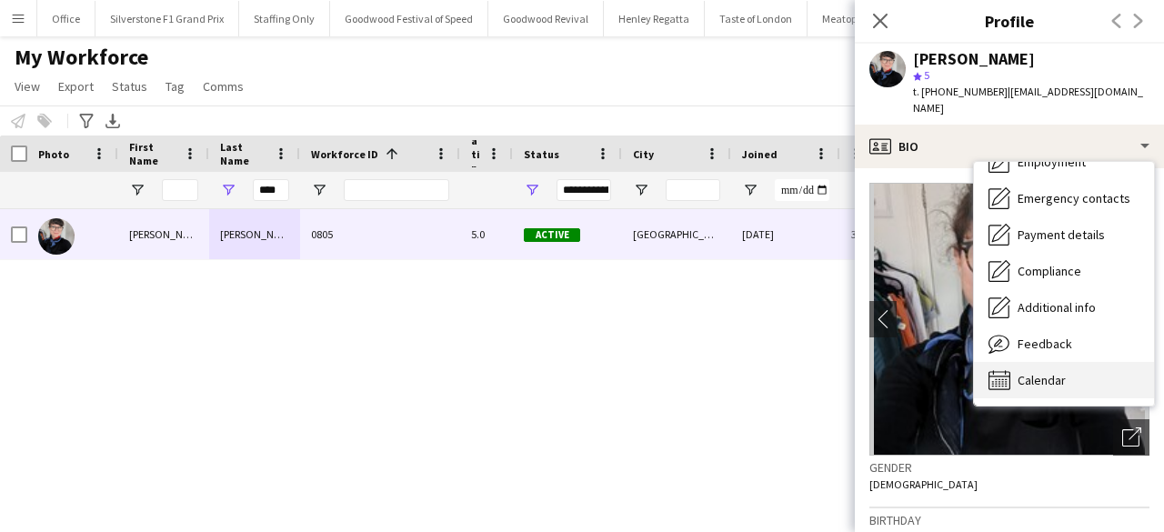
click at [1042, 372] on span "Calendar" at bounding box center [1042, 380] width 48 height 16
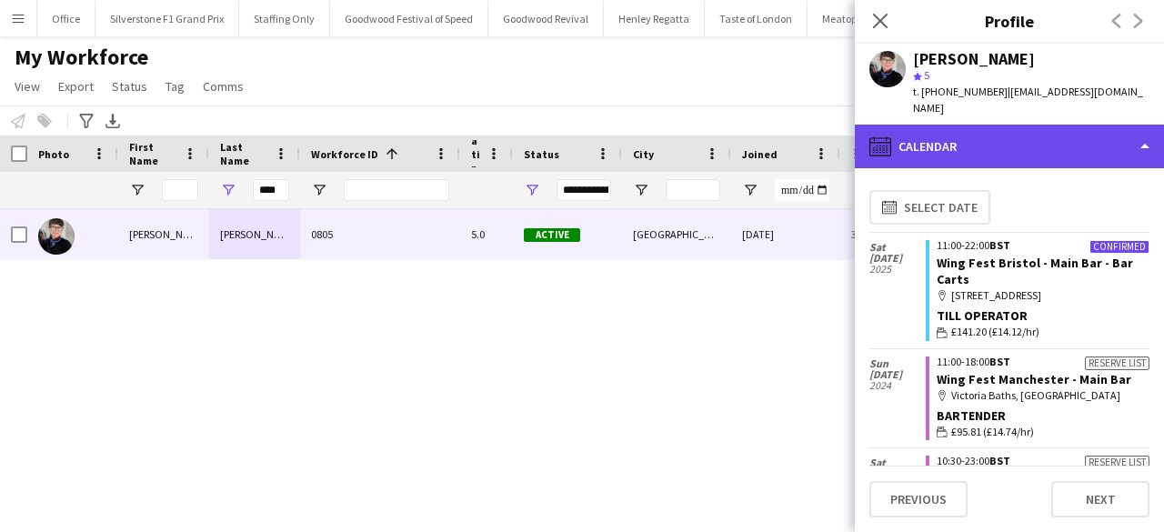
click at [989, 132] on div "calendar-full Calendar" at bounding box center [1009, 147] width 309 height 44
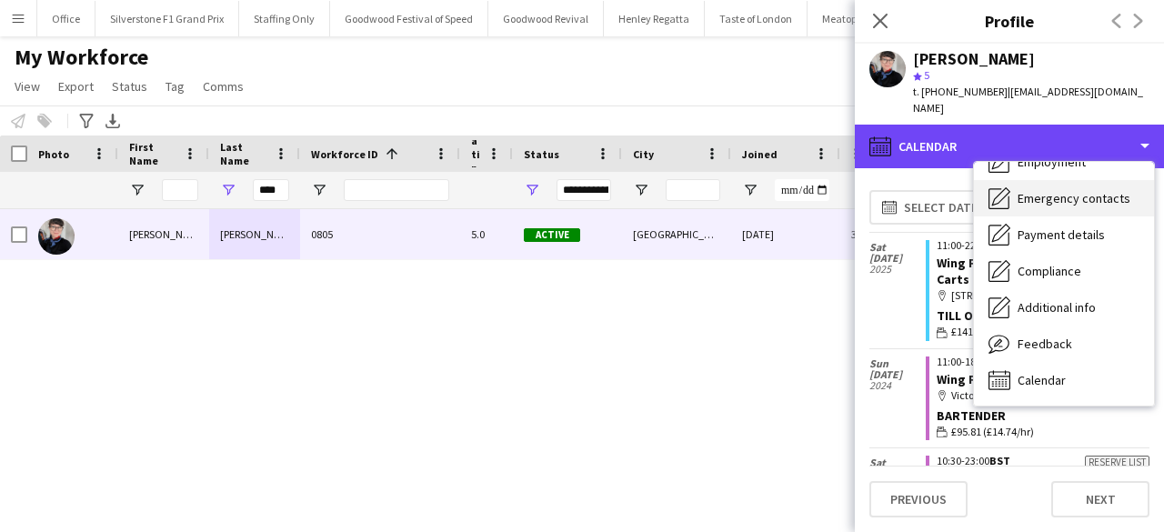
scroll to position [0, 0]
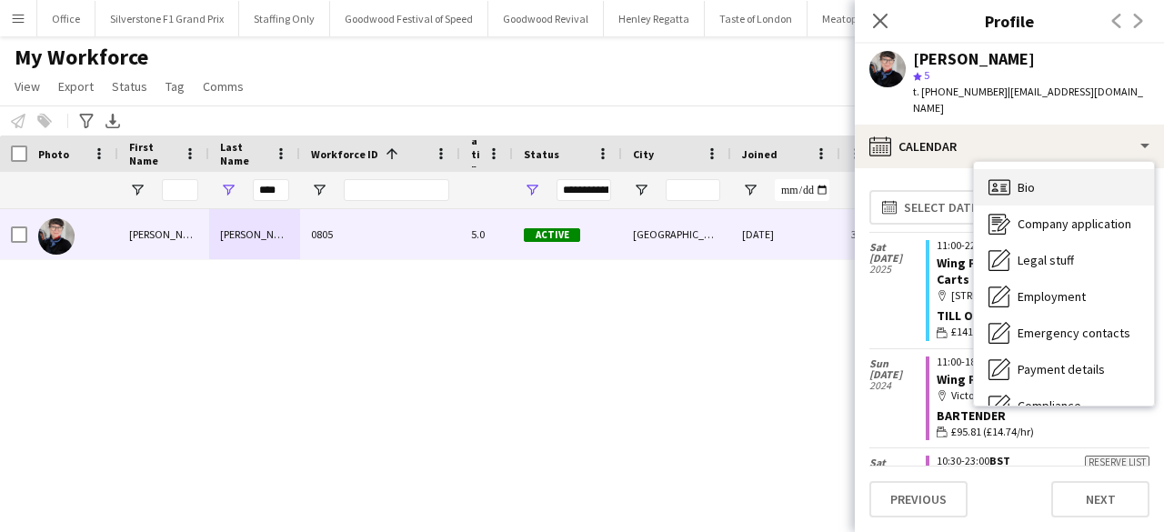
click at [1010, 176] on div "Bio Bio" at bounding box center [1064, 187] width 180 height 36
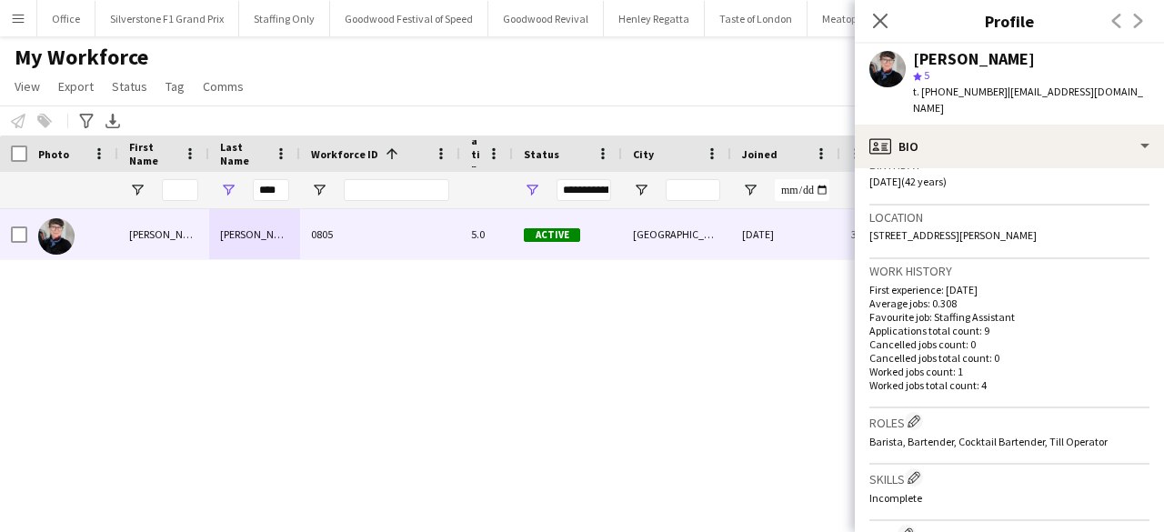
scroll to position [362, 0]
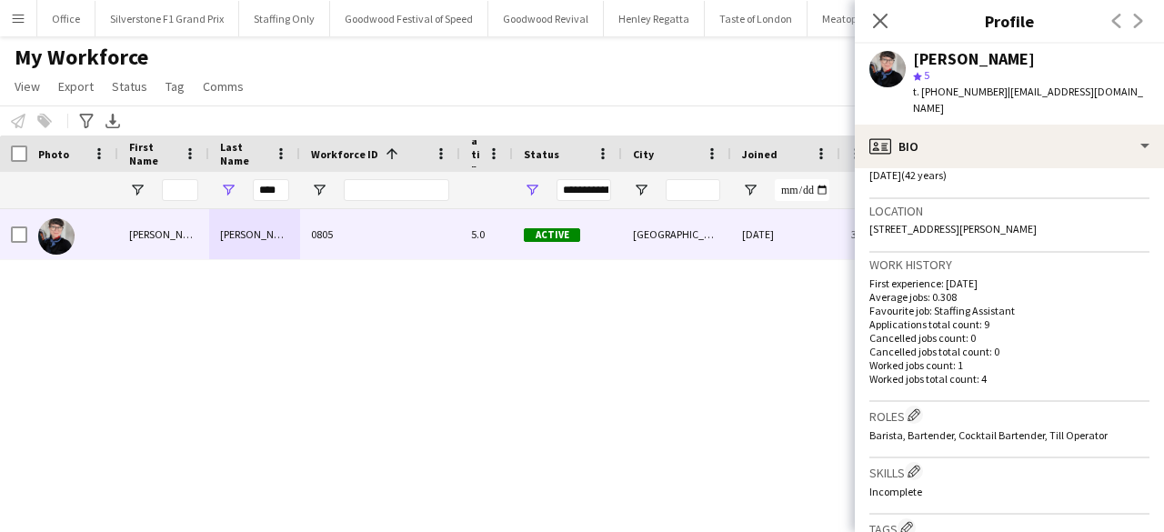
click at [269, 206] on div "****" at bounding box center [271, 190] width 36 height 36
click at [269, 194] on input "****" at bounding box center [271, 190] width 36 height 22
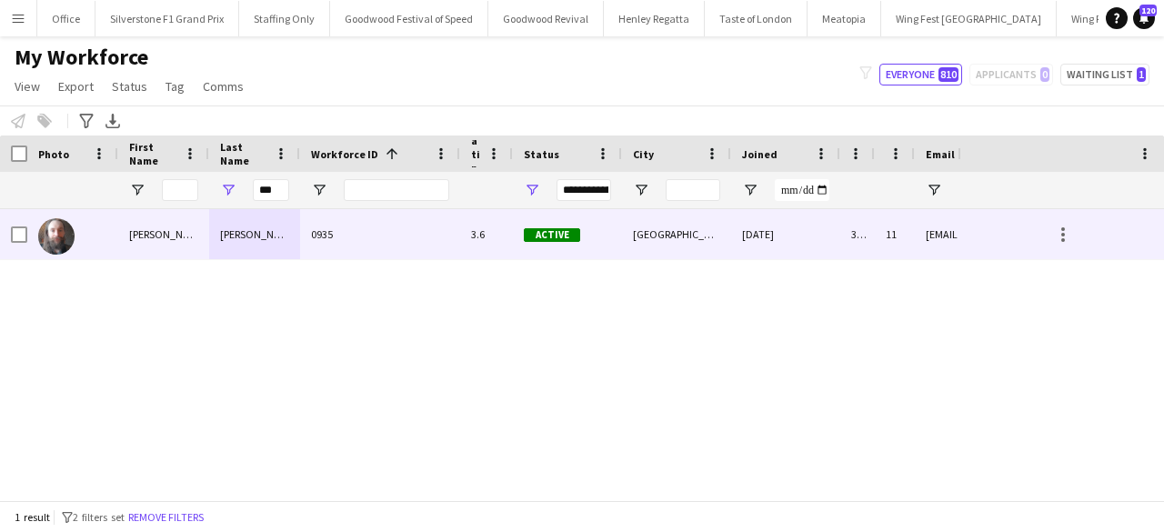
click at [238, 245] on div "Kemp" at bounding box center [254, 234] width 91 height 50
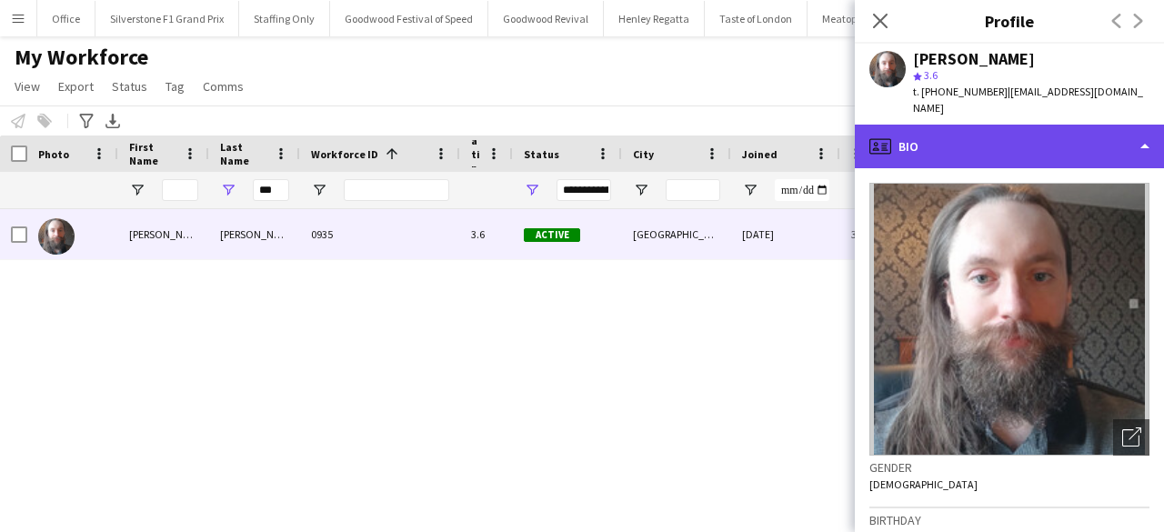
click at [928, 139] on div "profile Bio" at bounding box center [1009, 147] width 309 height 44
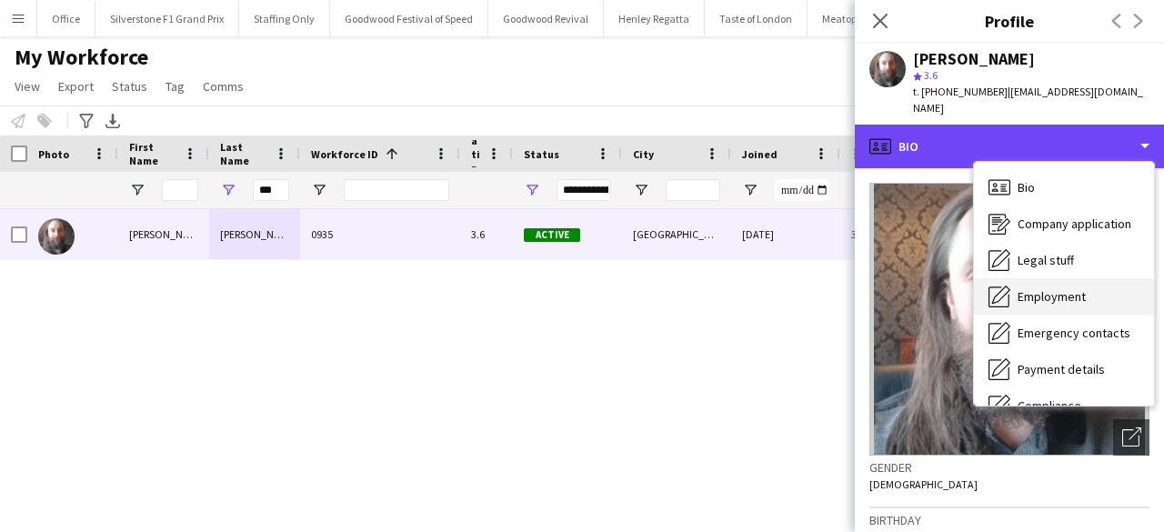
scroll to position [135, 0]
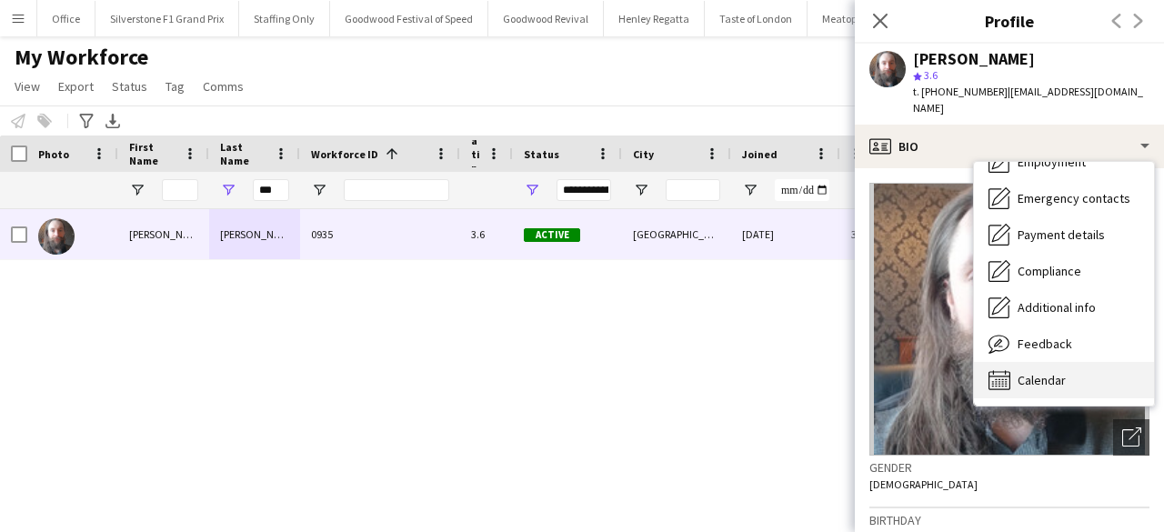
click at [1078, 368] on div "Calendar Calendar" at bounding box center [1064, 380] width 180 height 36
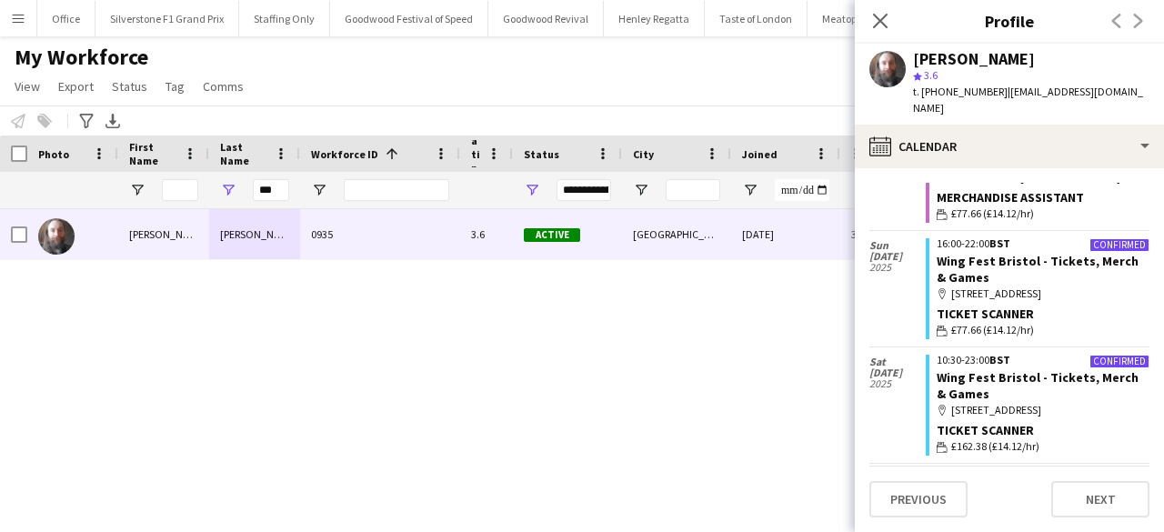
scroll to position [369, 0]
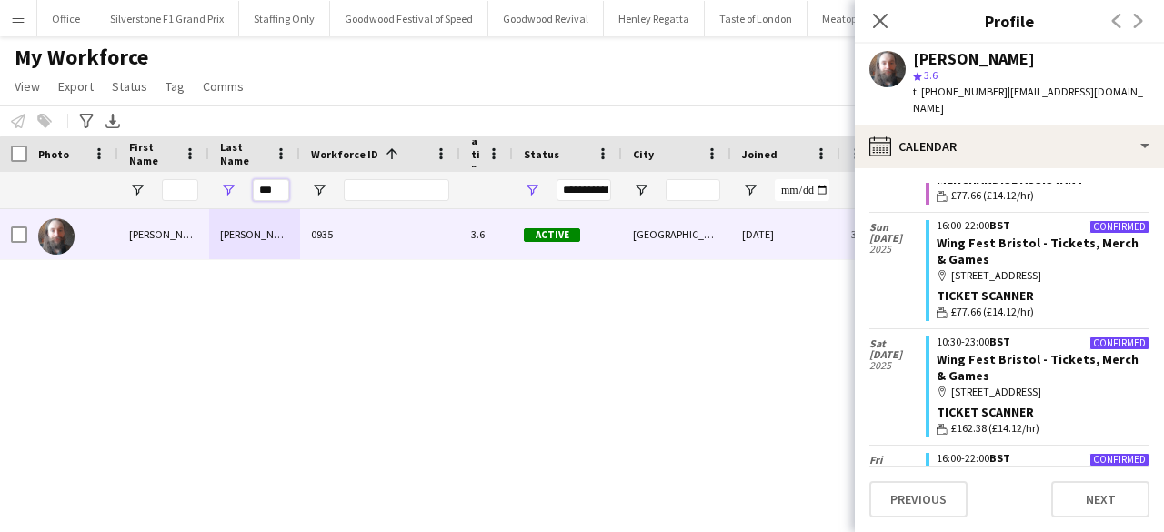
click at [276, 189] on input "***" at bounding box center [271, 190] width 36 height 22
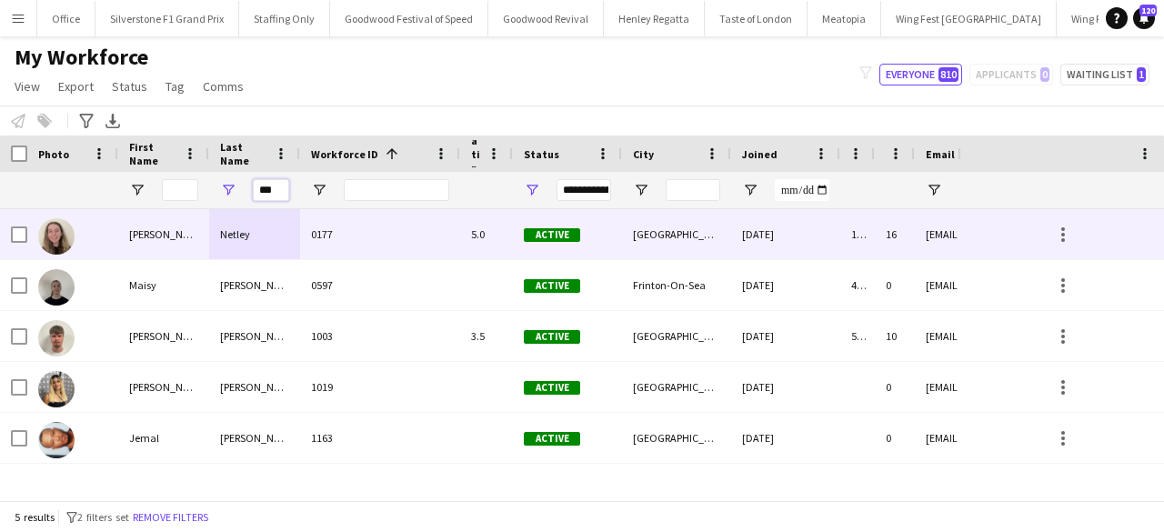
type input "***"
click at [251, 248] on div "Netley" at bounding box center [254, 234] width 91 height 50
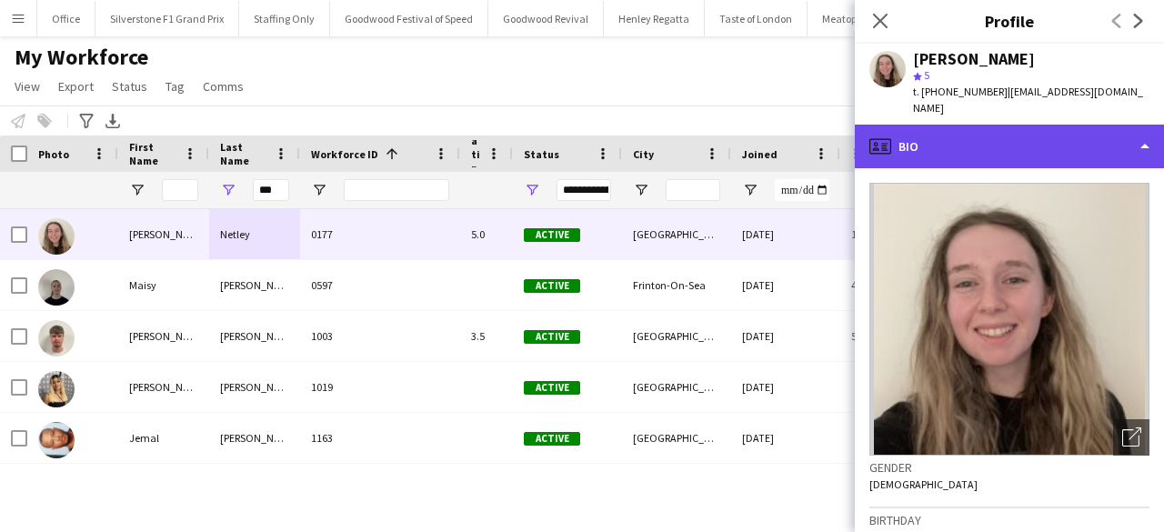
click at [993, 135] on div "profile Bio" at bounding box center [1009, 147] width 309 height 44
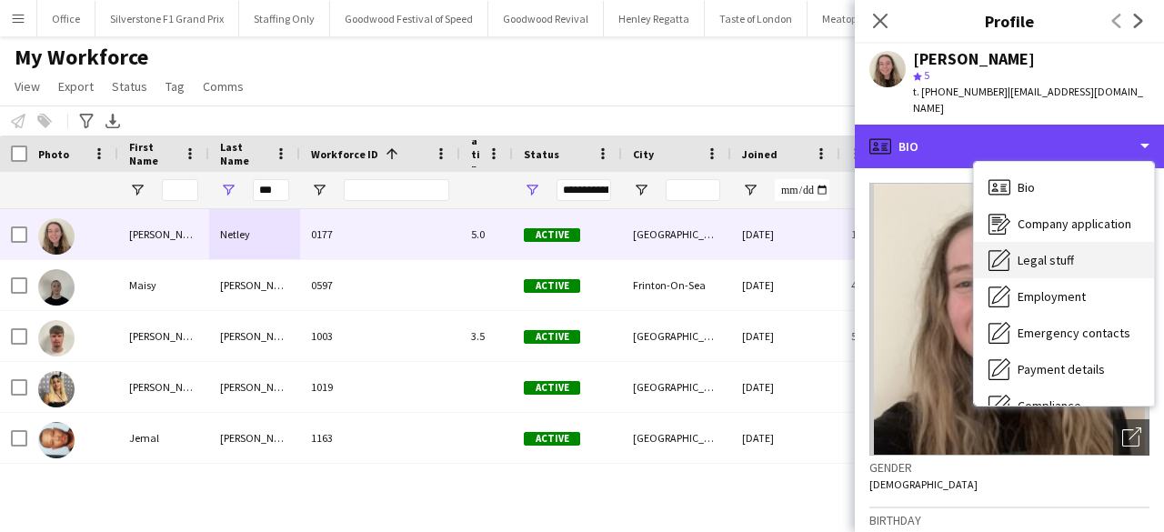
scroll to position [135, 0]
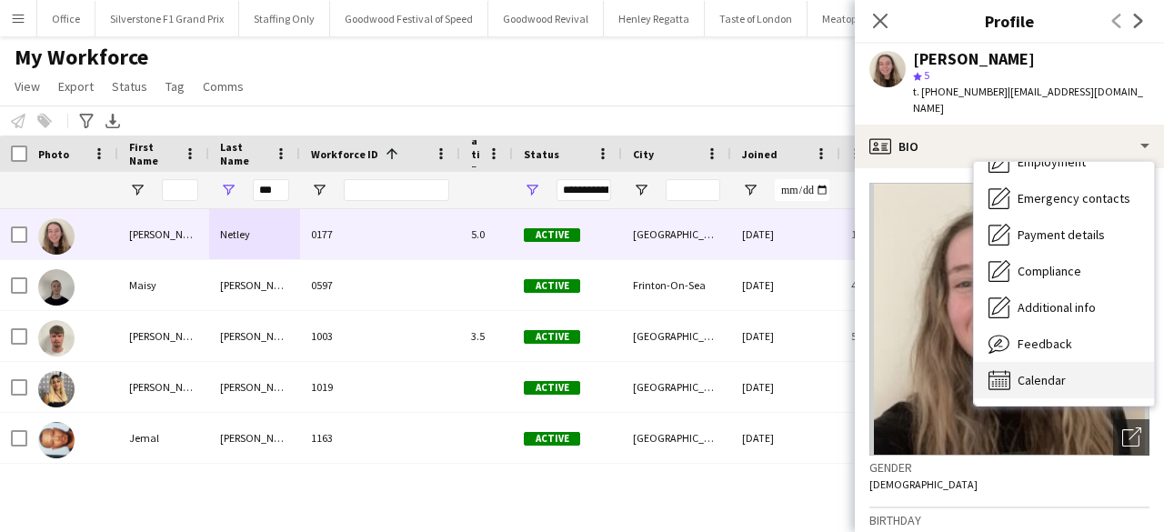
click at [1048, 372] on span "Calendar" at bounding box center [1042, 380] width 48 height 16
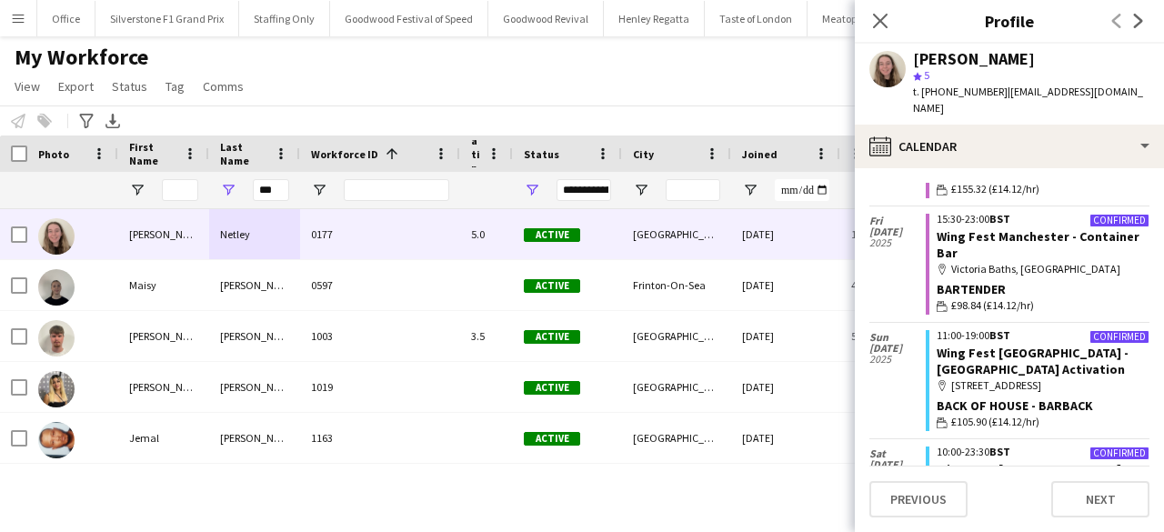
scroll to position [260, 0]
